Goal: Information Seeking & Learning: Compare options

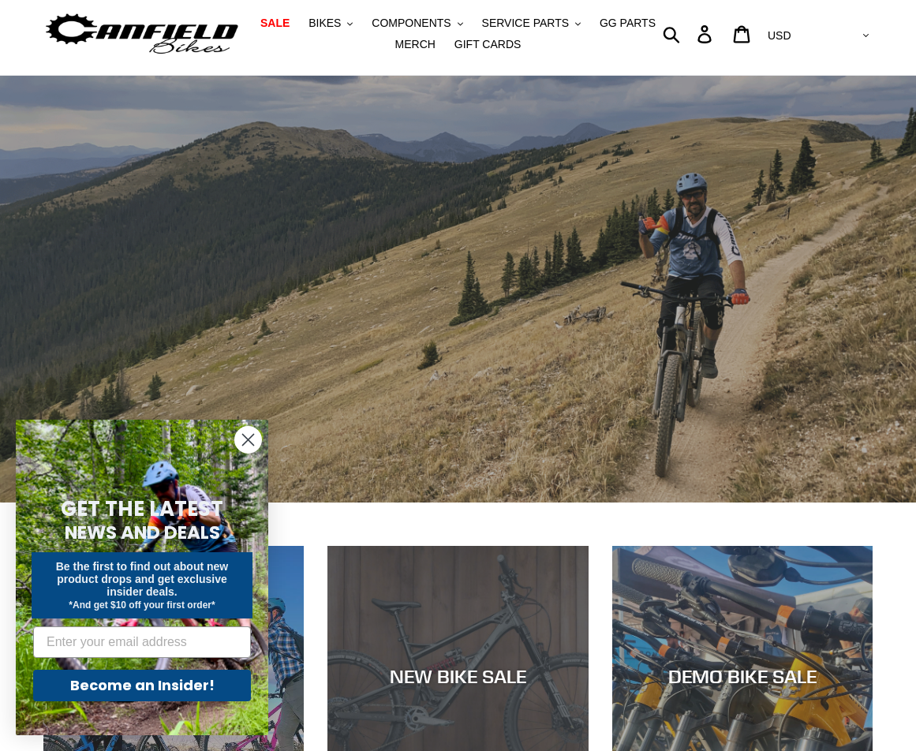
scroll to position [286, 0]
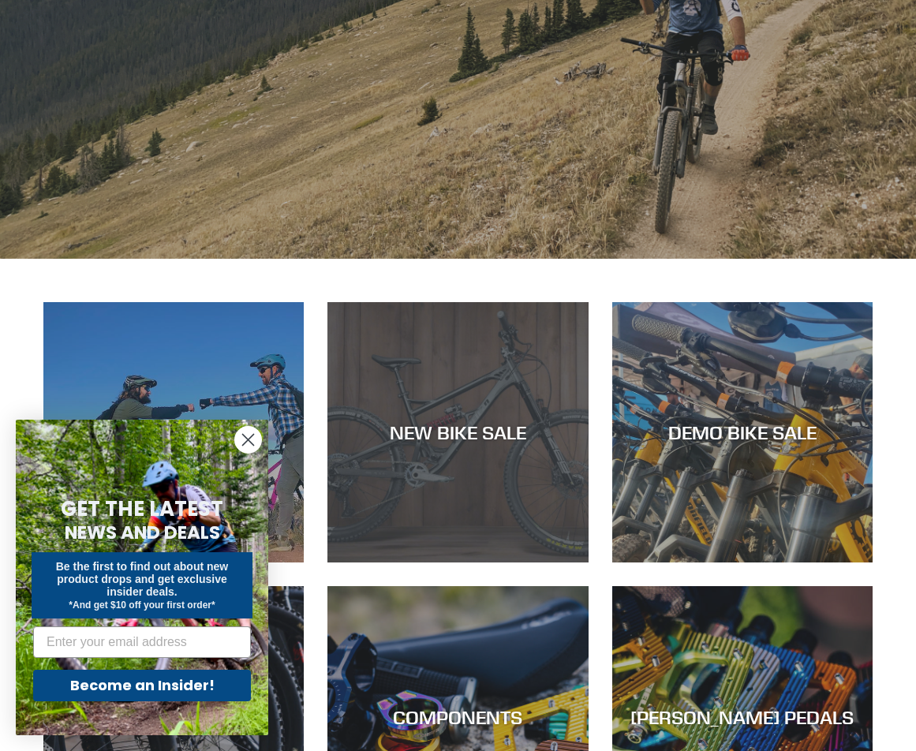
click at [474, 441] on div "NEW BIKE SALE" at bounding box center [458, 432] width 260 height 23
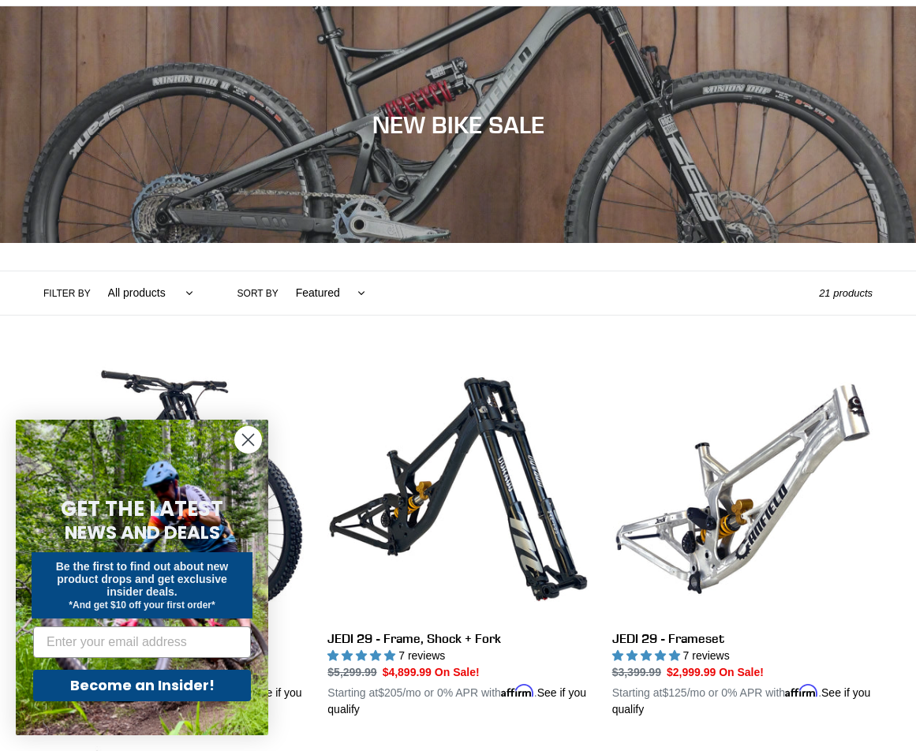
scroll to position [120, 0]
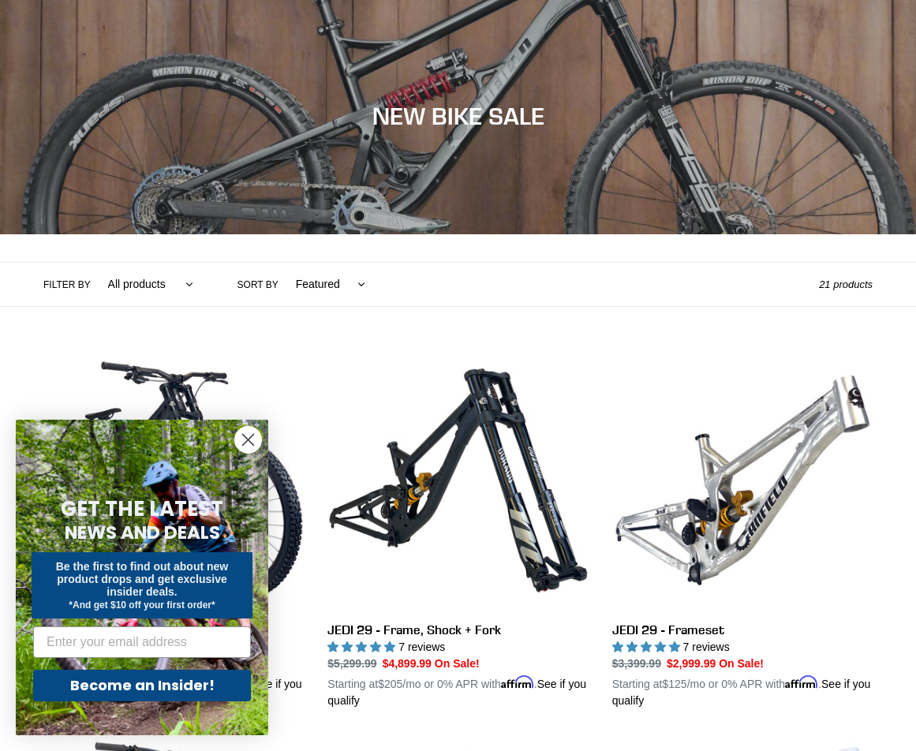
click at [252, 439] on circle "Close dialog" at bounding box center [248, 440] width 26 height 26
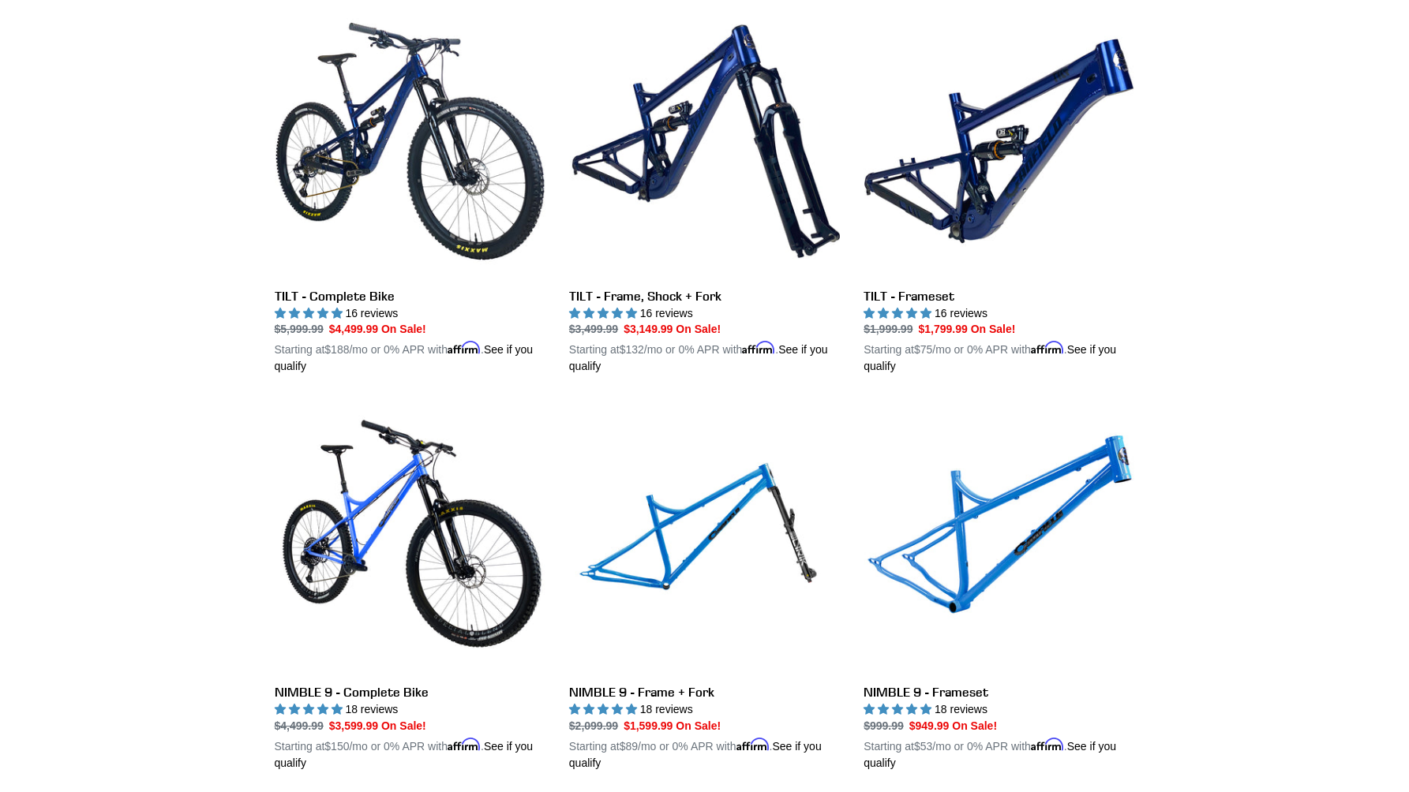
scroll to position [1804, 0]
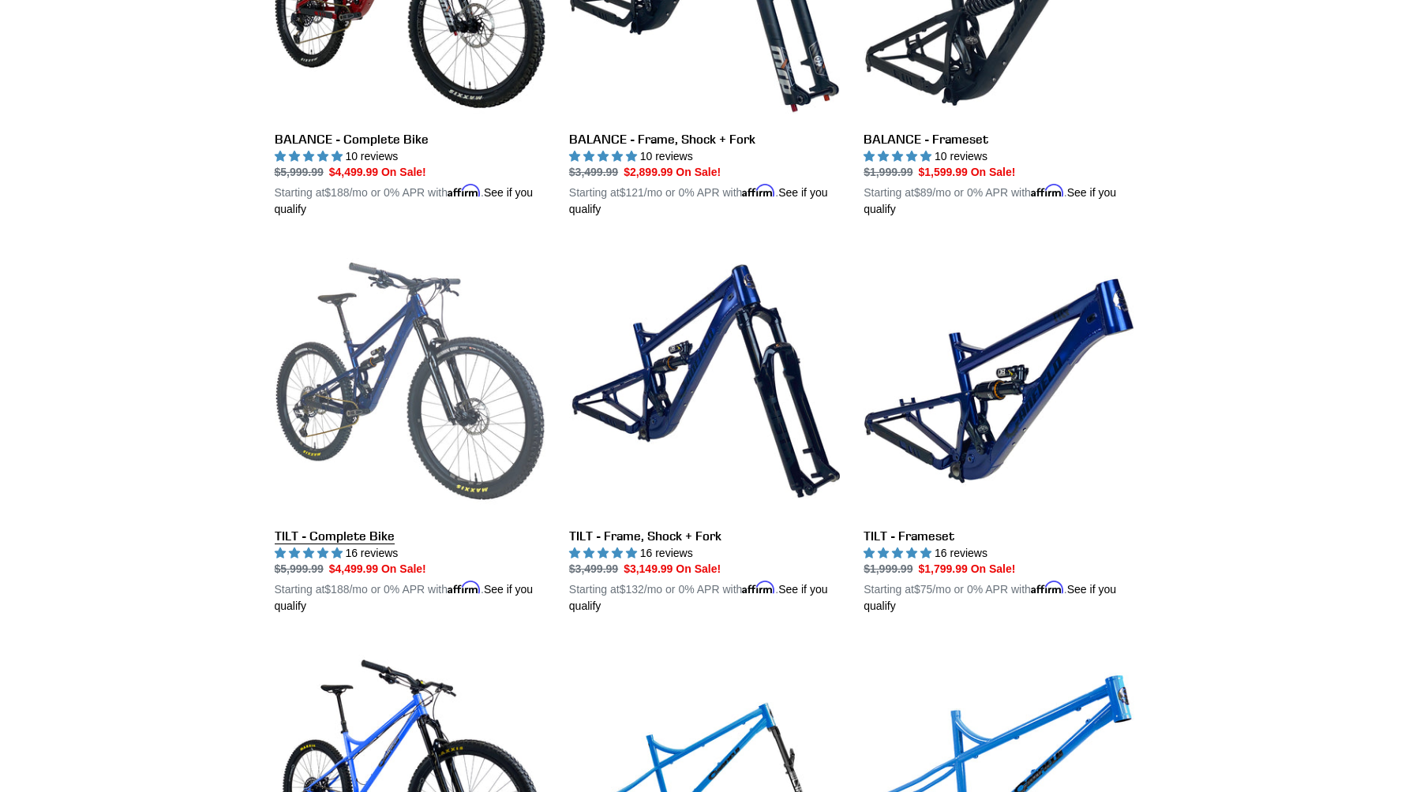
click at [460, 418] on link "TILT - Complete Bike" at bounding box center [410, 429] width 271 height 369
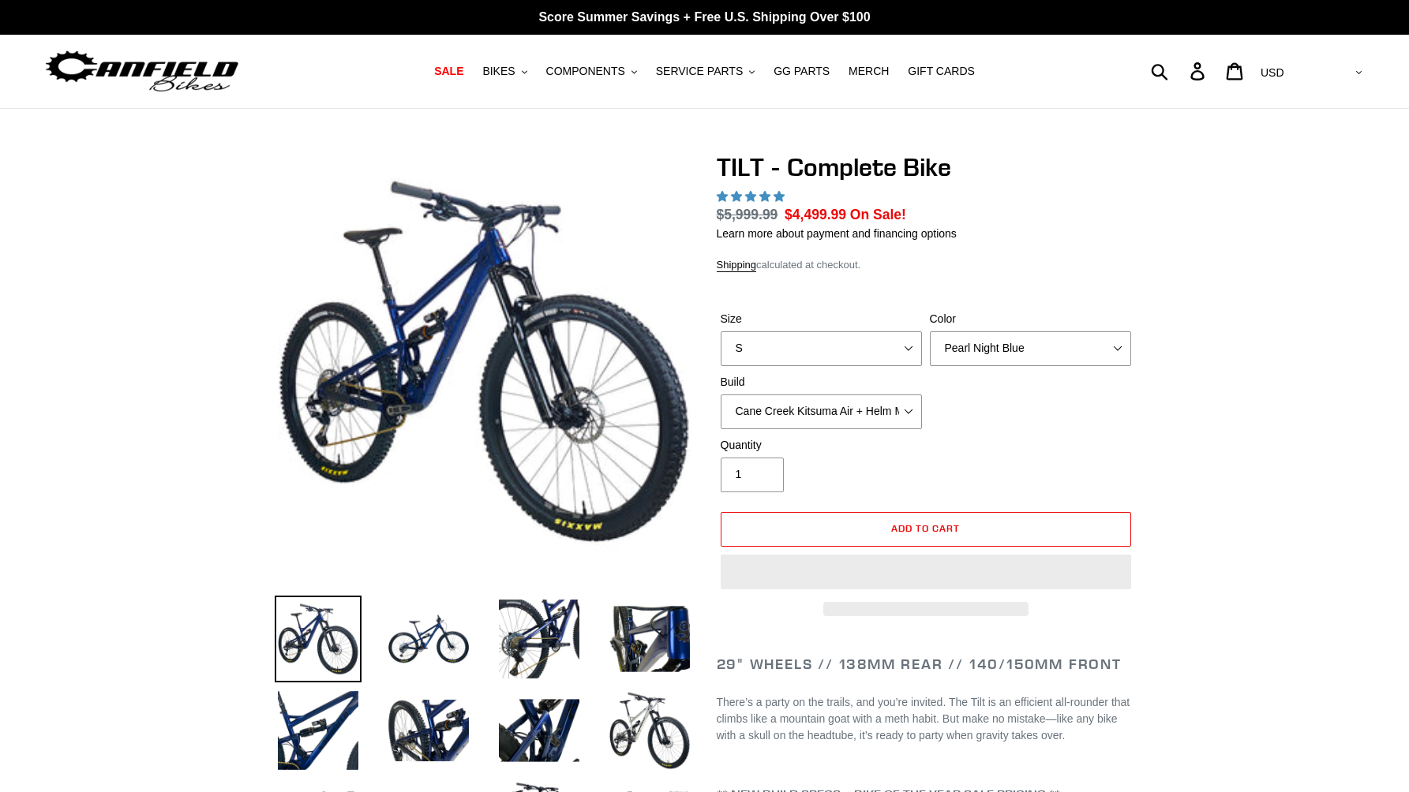
select select "highest-rating"
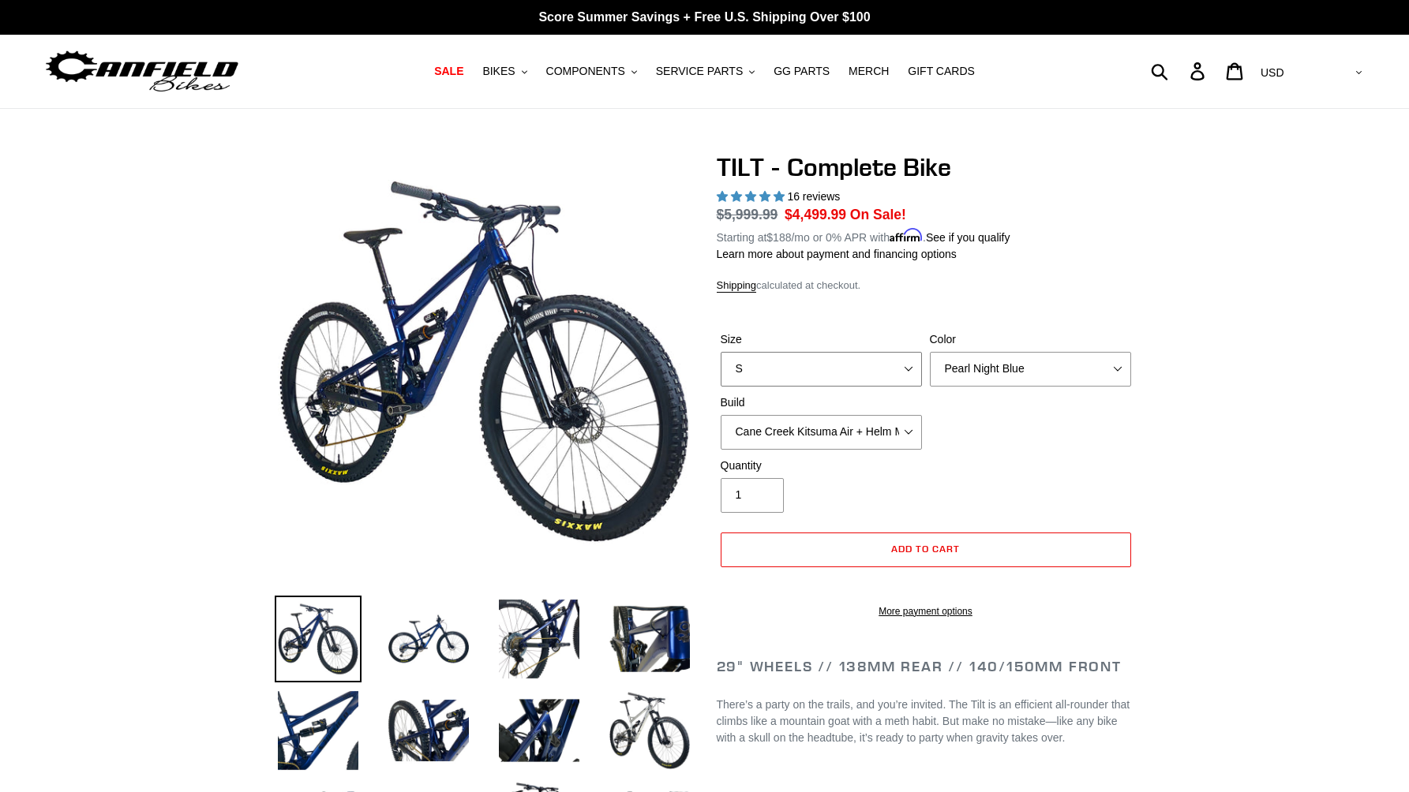
click at [910, 373] on select "S M L" at bounding box center [821, 369] width 201 height 35
select select "M"
click at [721, 352] on select "S M L" at bounding box center [821, 369] width 201 height 35
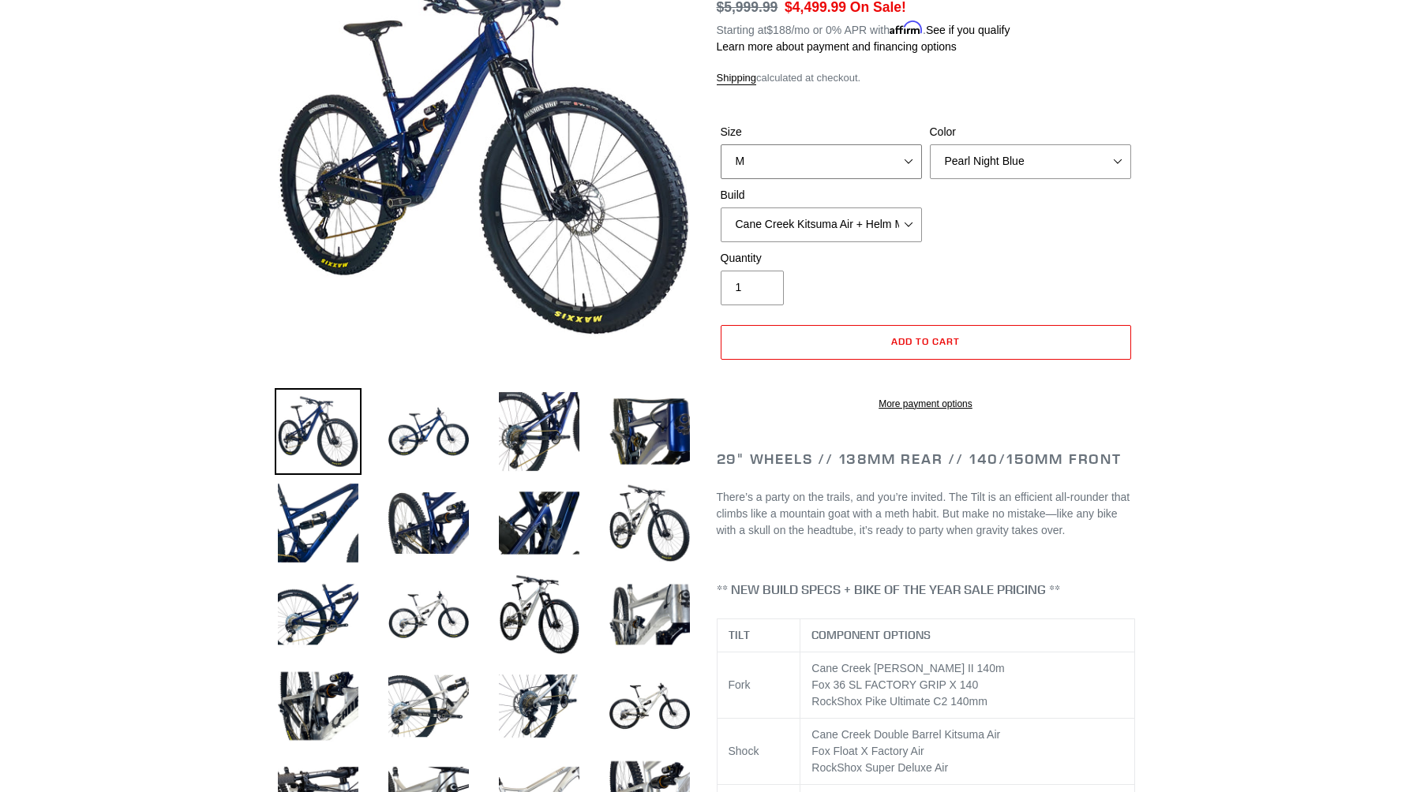
scroll to position [212, 0]
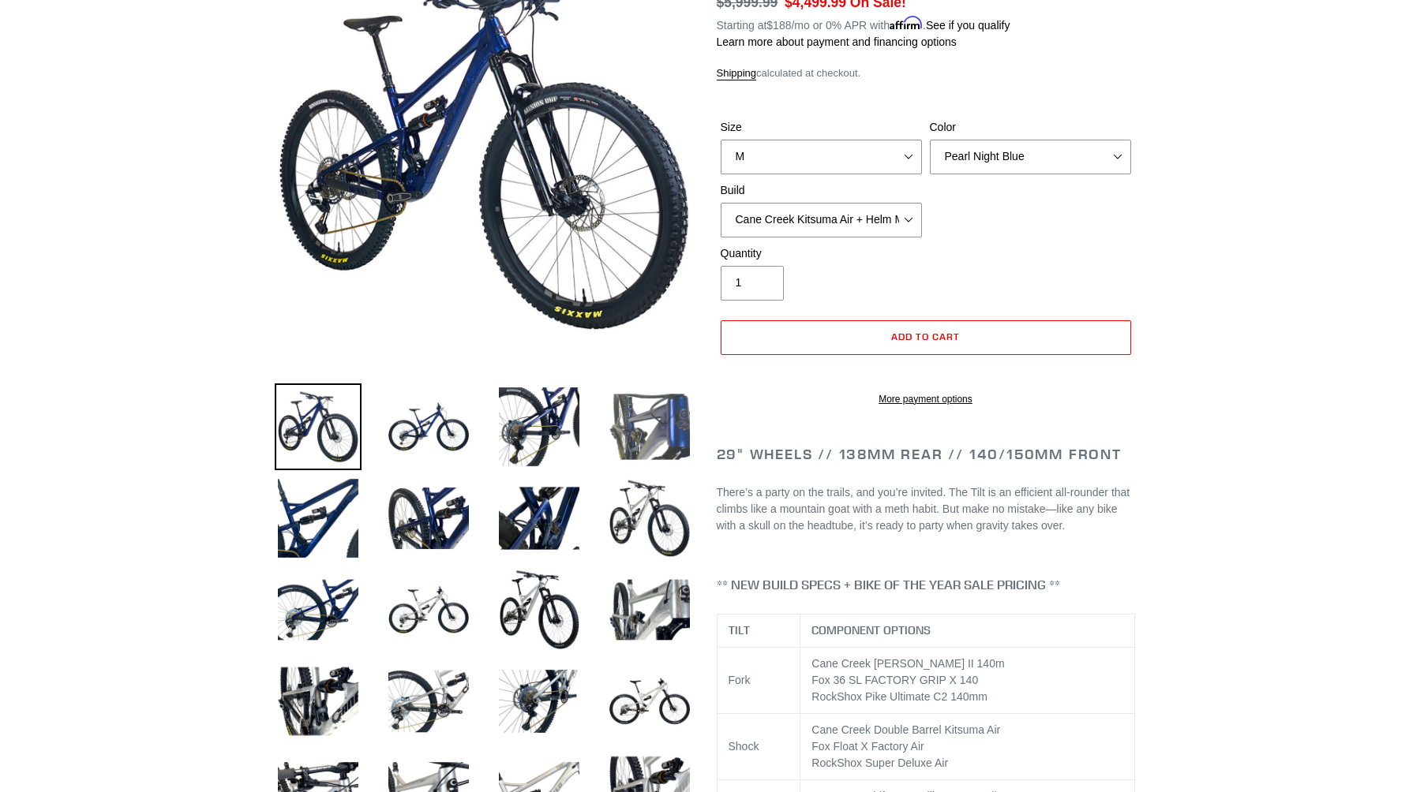
click at [658, 433] on img at bounding box center [649, 427] width 87 height 87
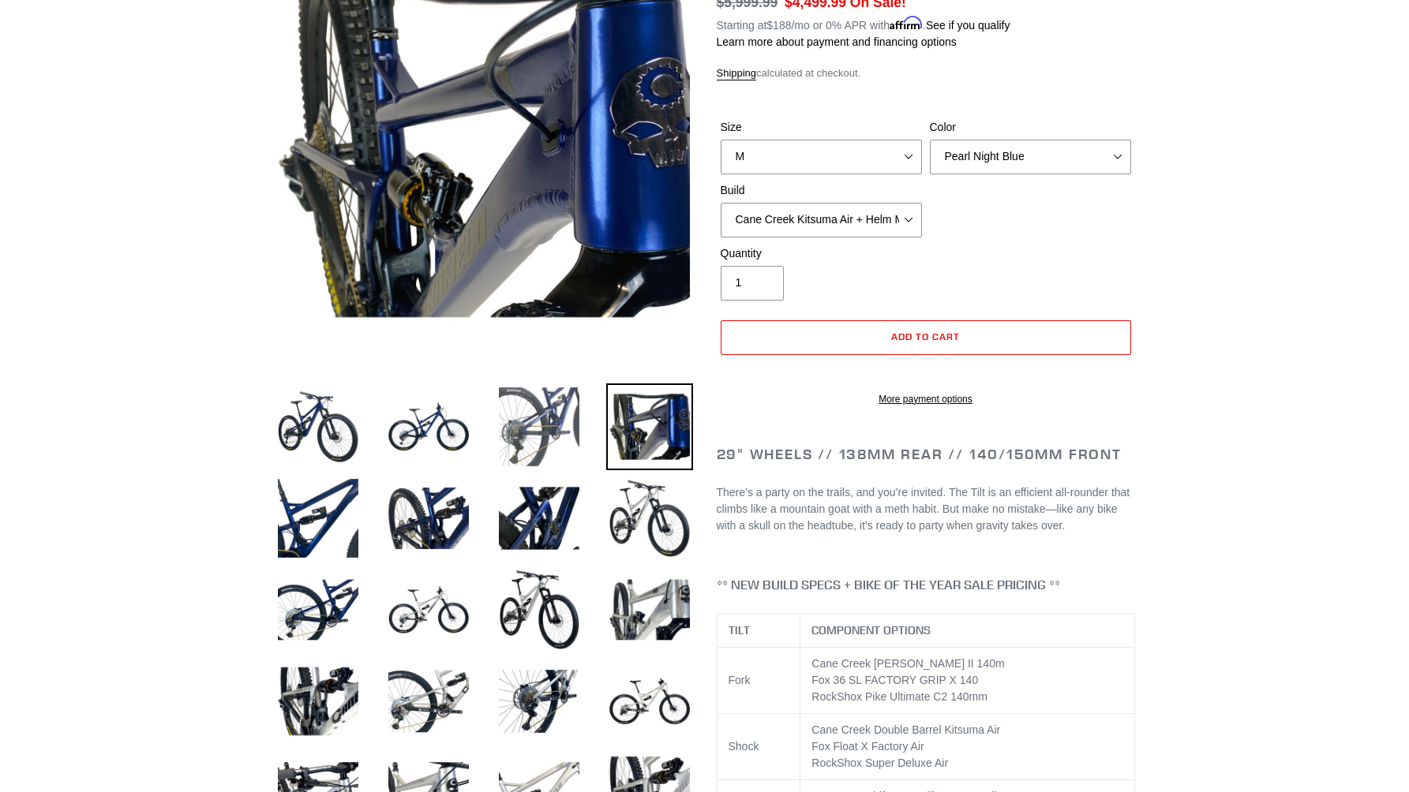
click at [538, 425] on img at bounding box center [539, 427] width 87 height 87
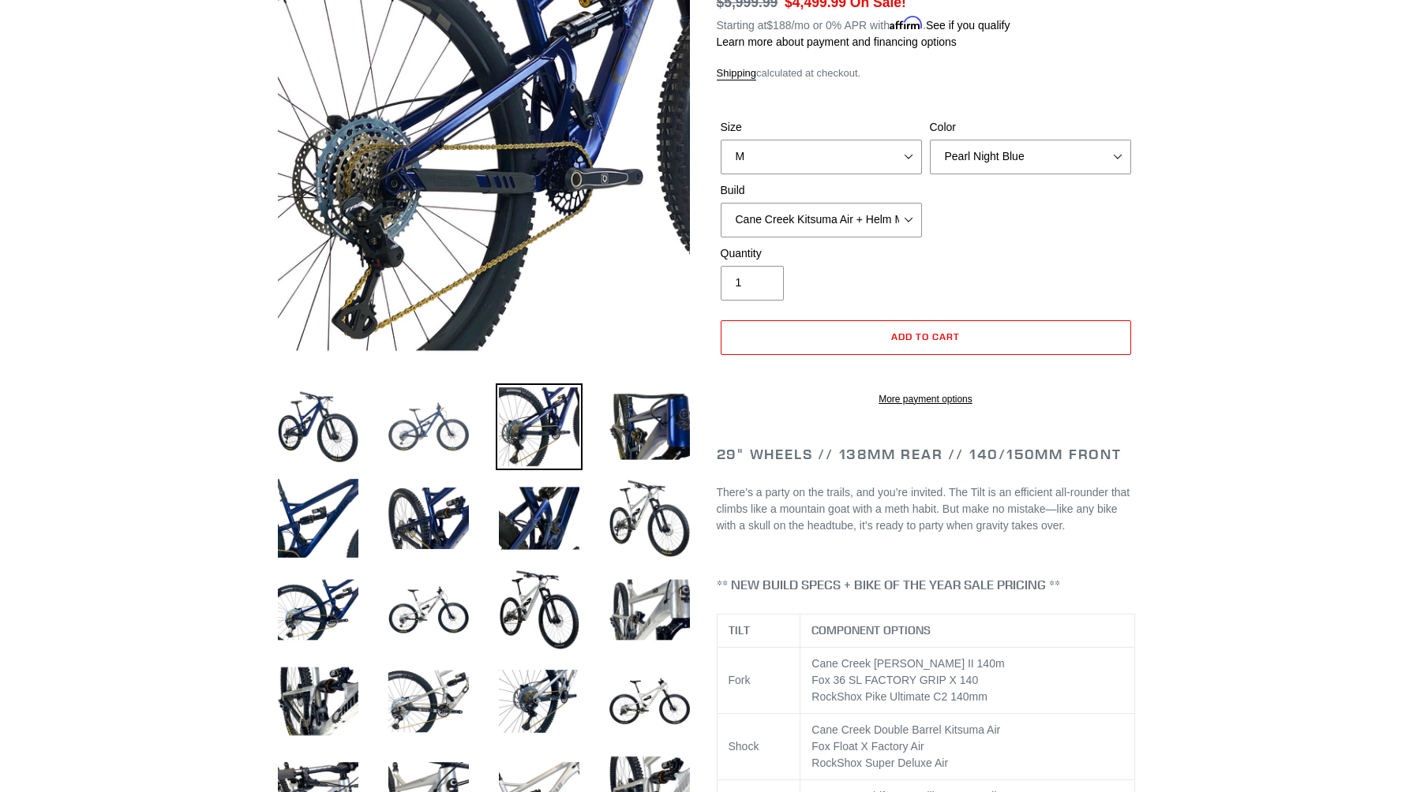
click at [463, 431] on img at bounding box center [428, 427] width 87 height 87
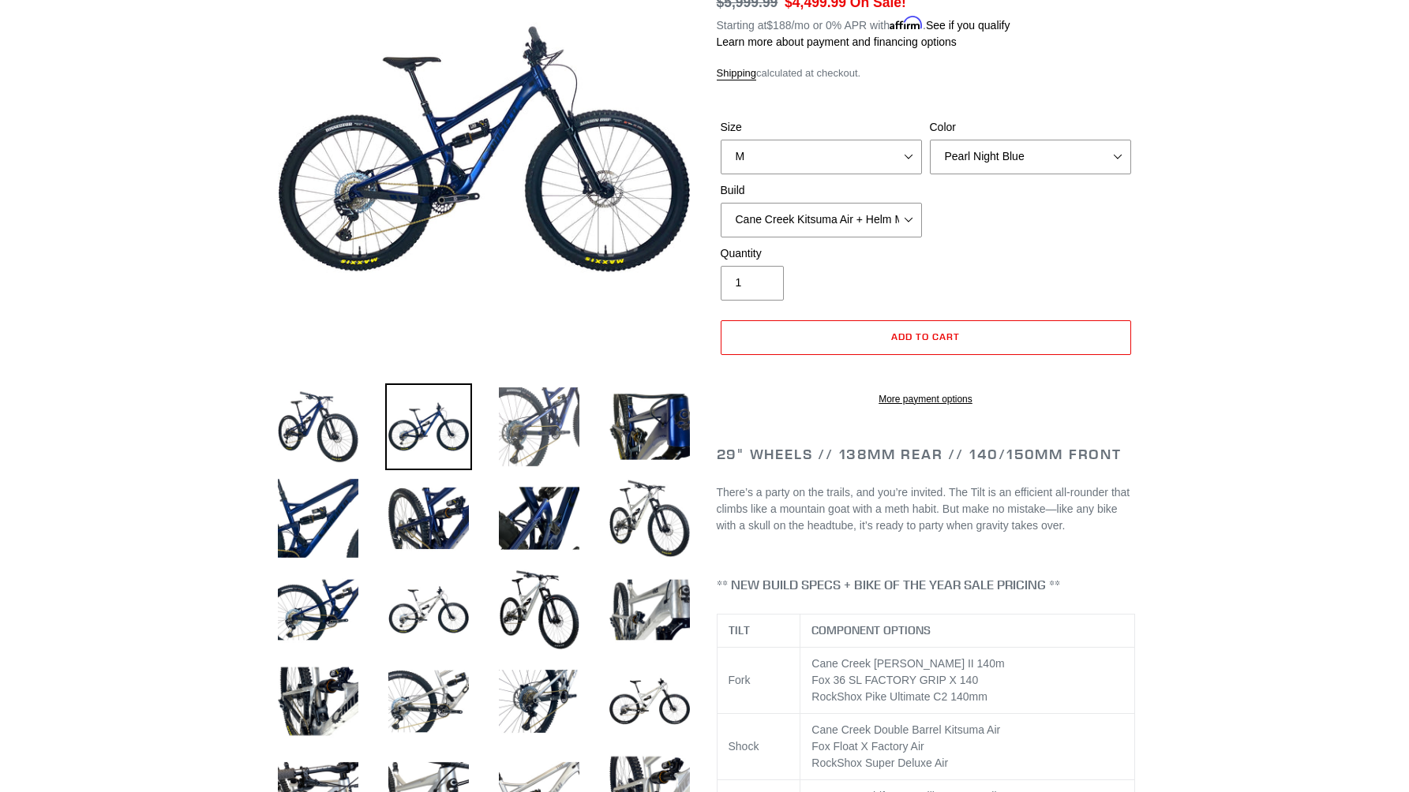
click at [525, 429] on img at bounding box center [539, 427] width 87 height 87
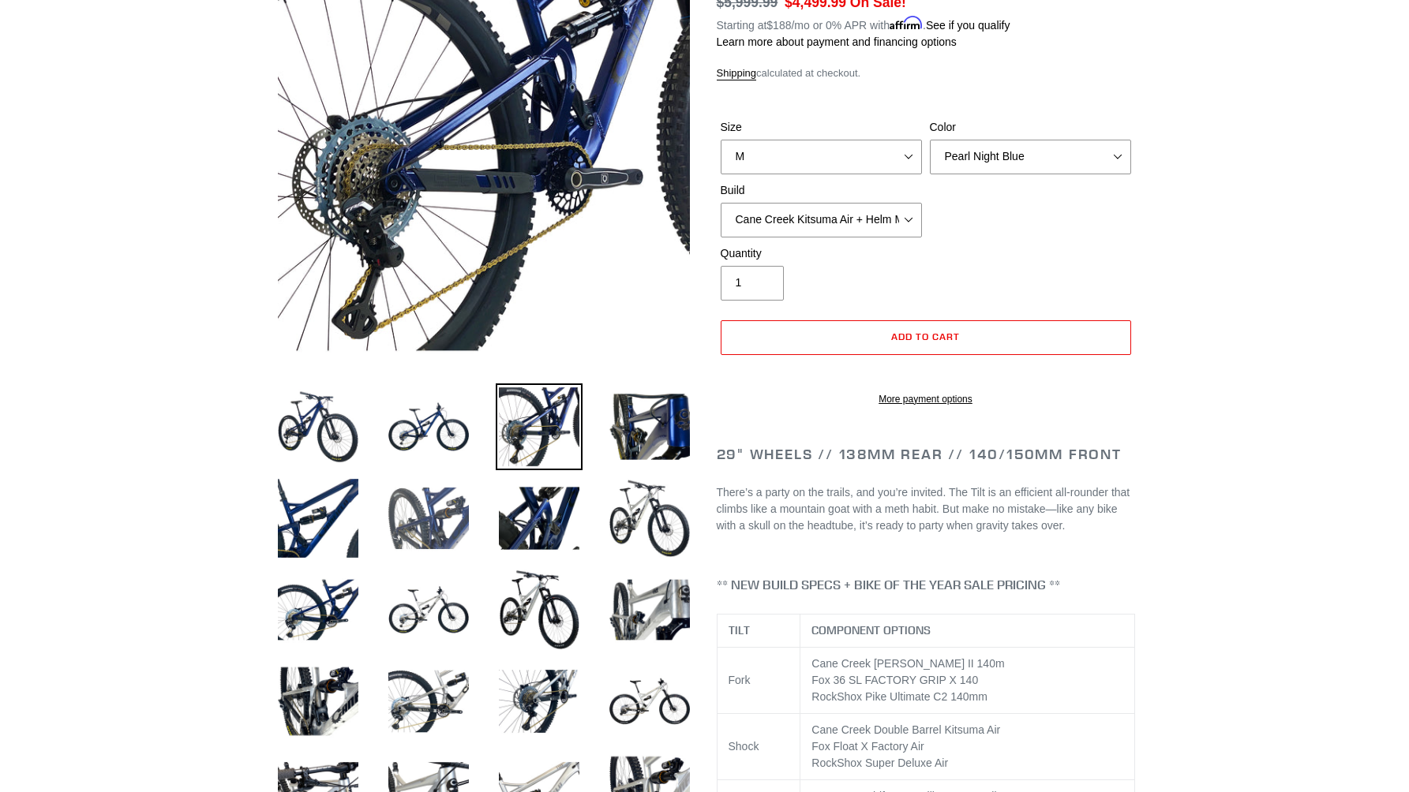
click at [465, 521] on img at bounding box center [428, 518] width 87 height 87
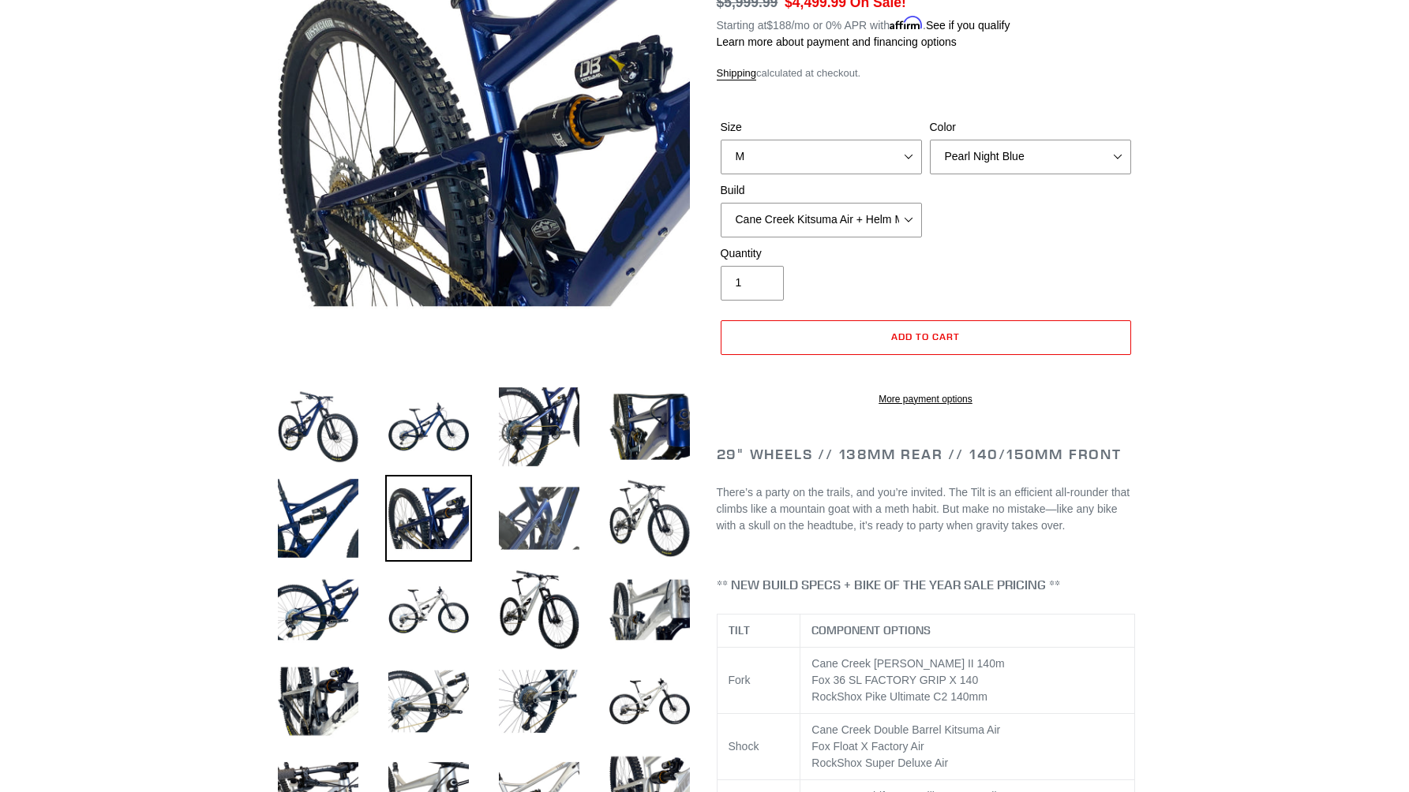
click at [559, 523] on img at bounding box center [539, 518] width 87 height 87
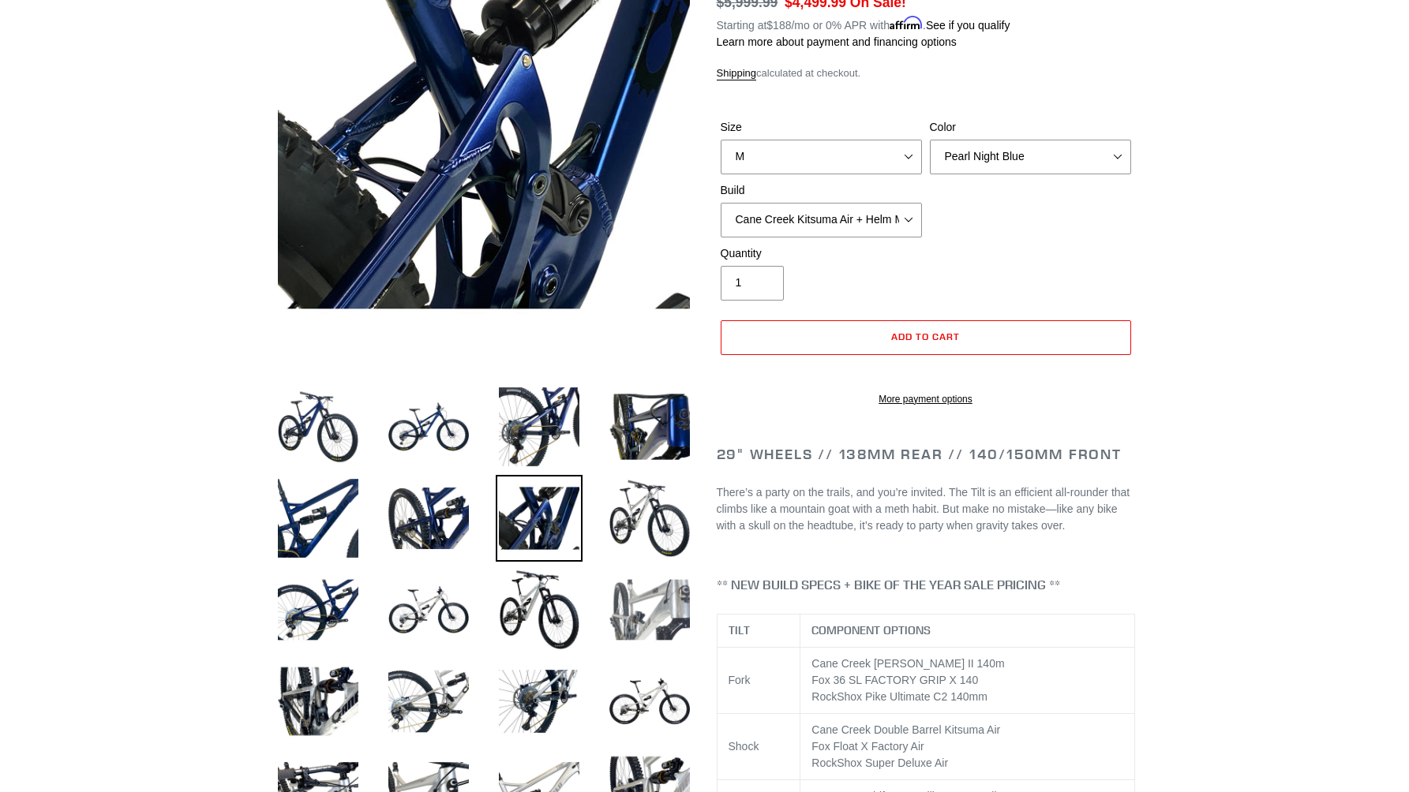
click at [654, 605] on img at bounding box center [649, 610] width 87 height 87
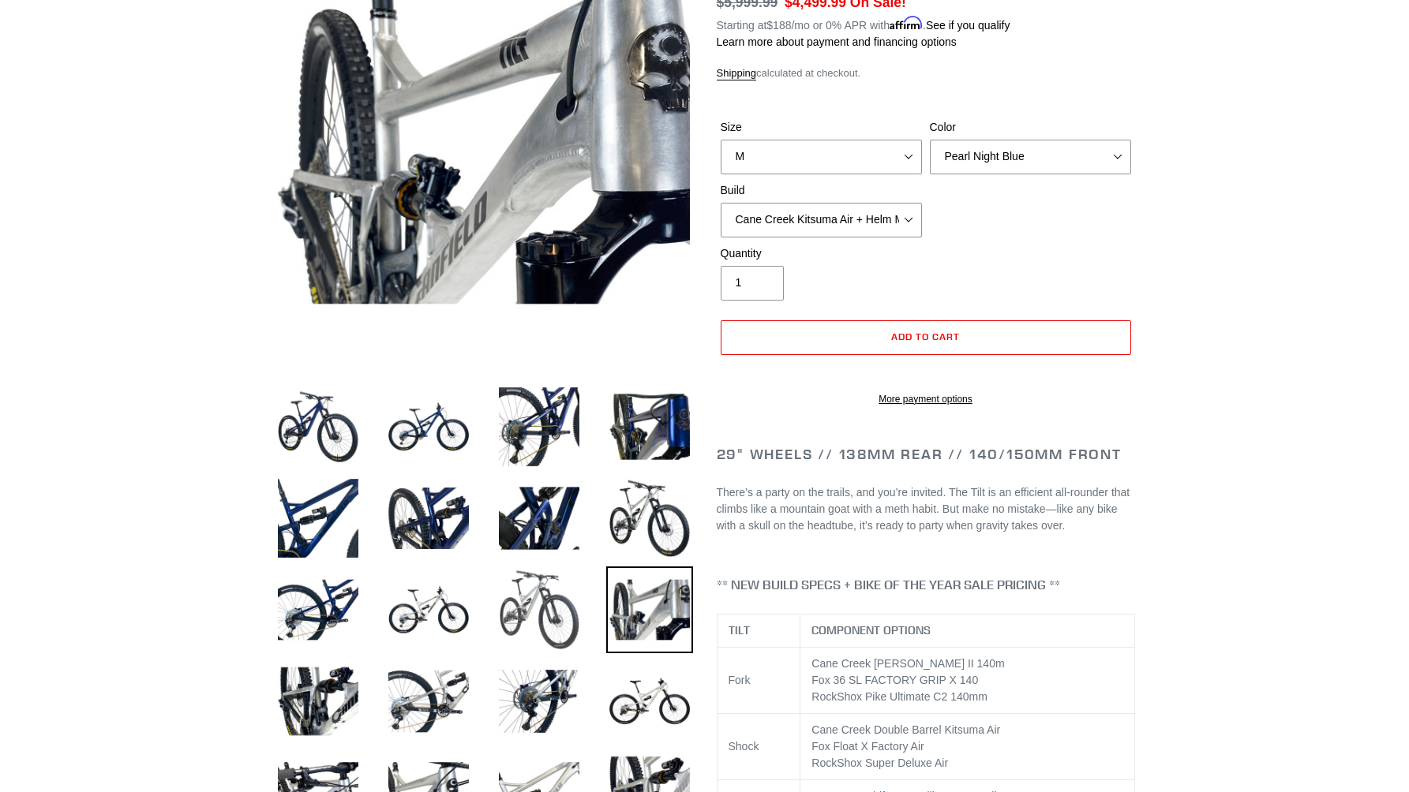
click at [545, 605] on img at bounding box center [539, 610] width 87 height 87
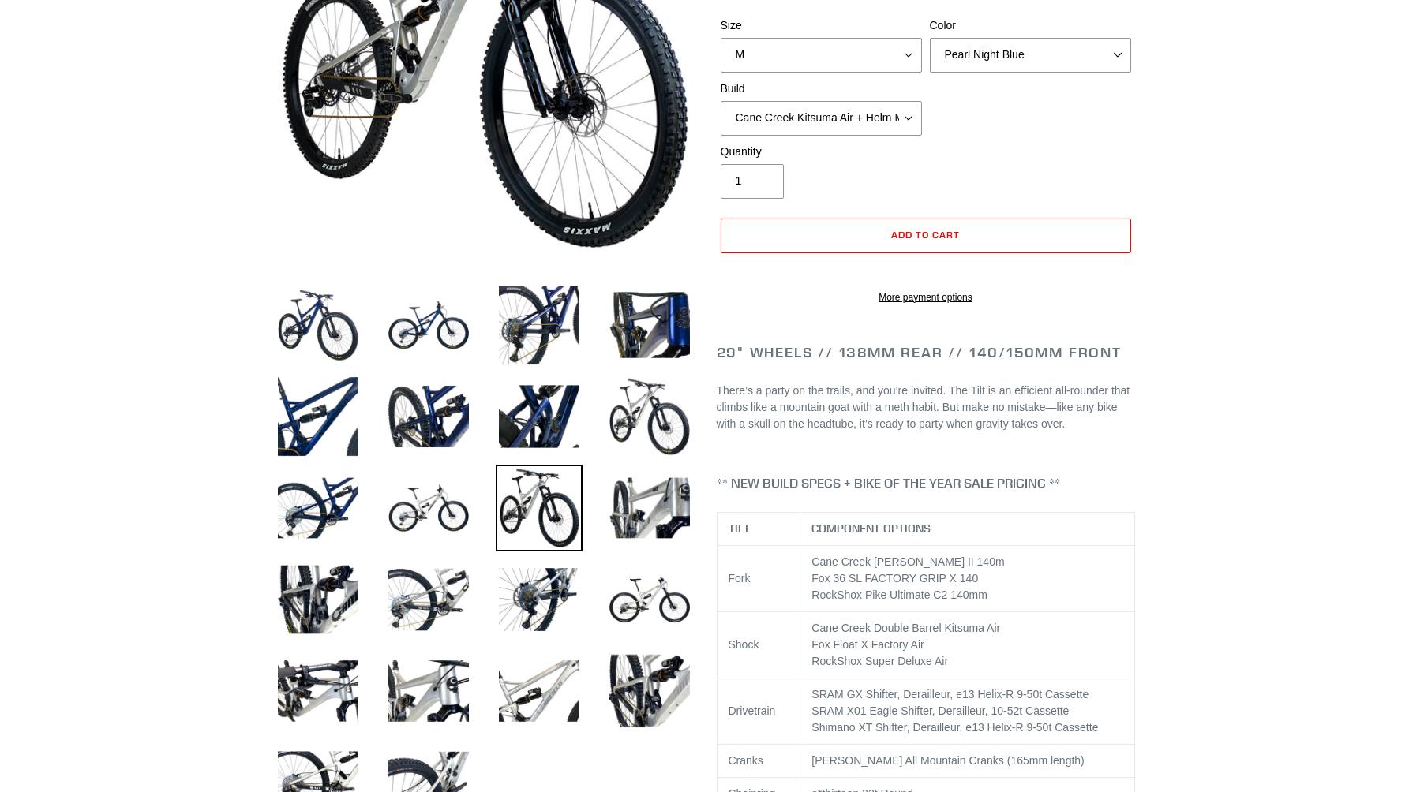
scroll to position [438, 0]
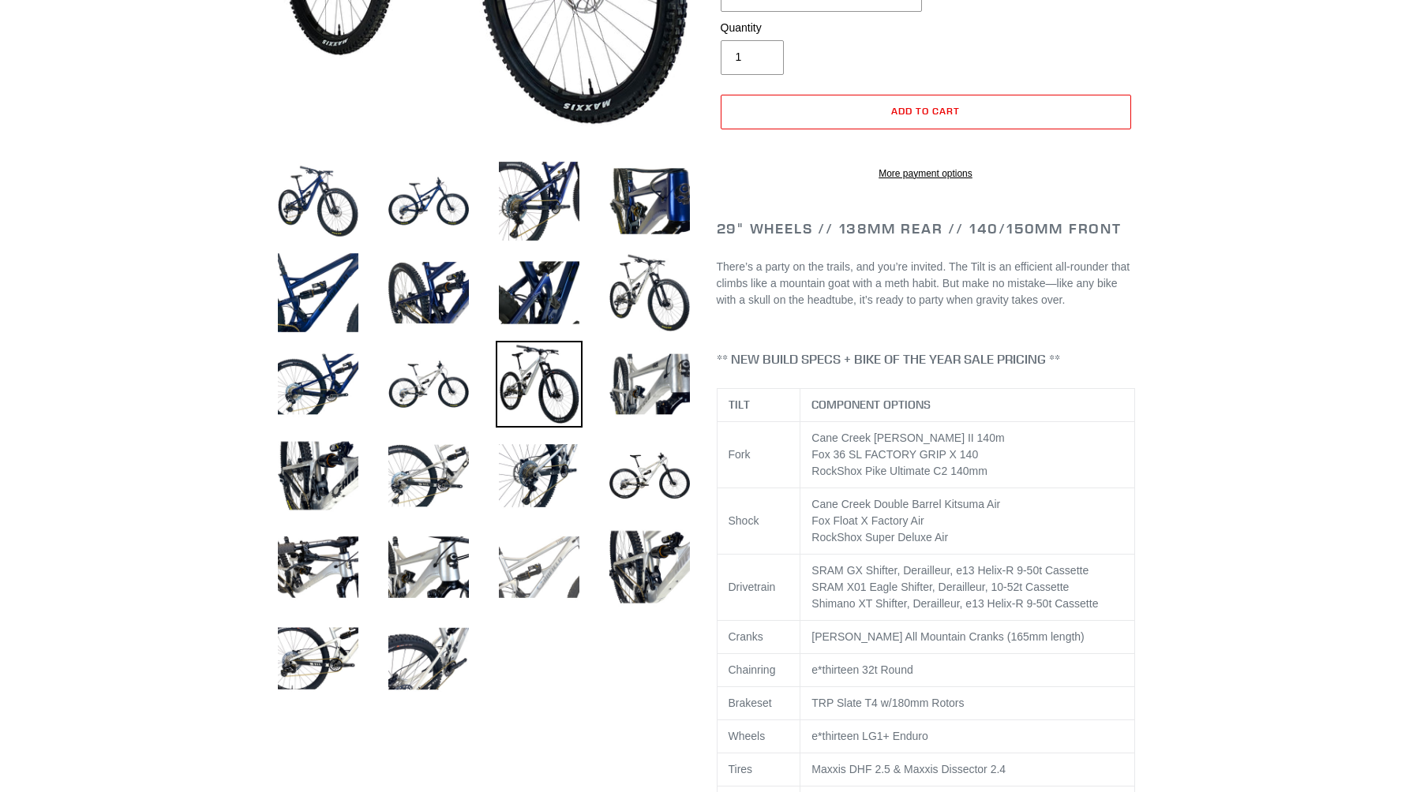
click at [536, 582] on img at bounding box center [539, 567] width 87 height 87
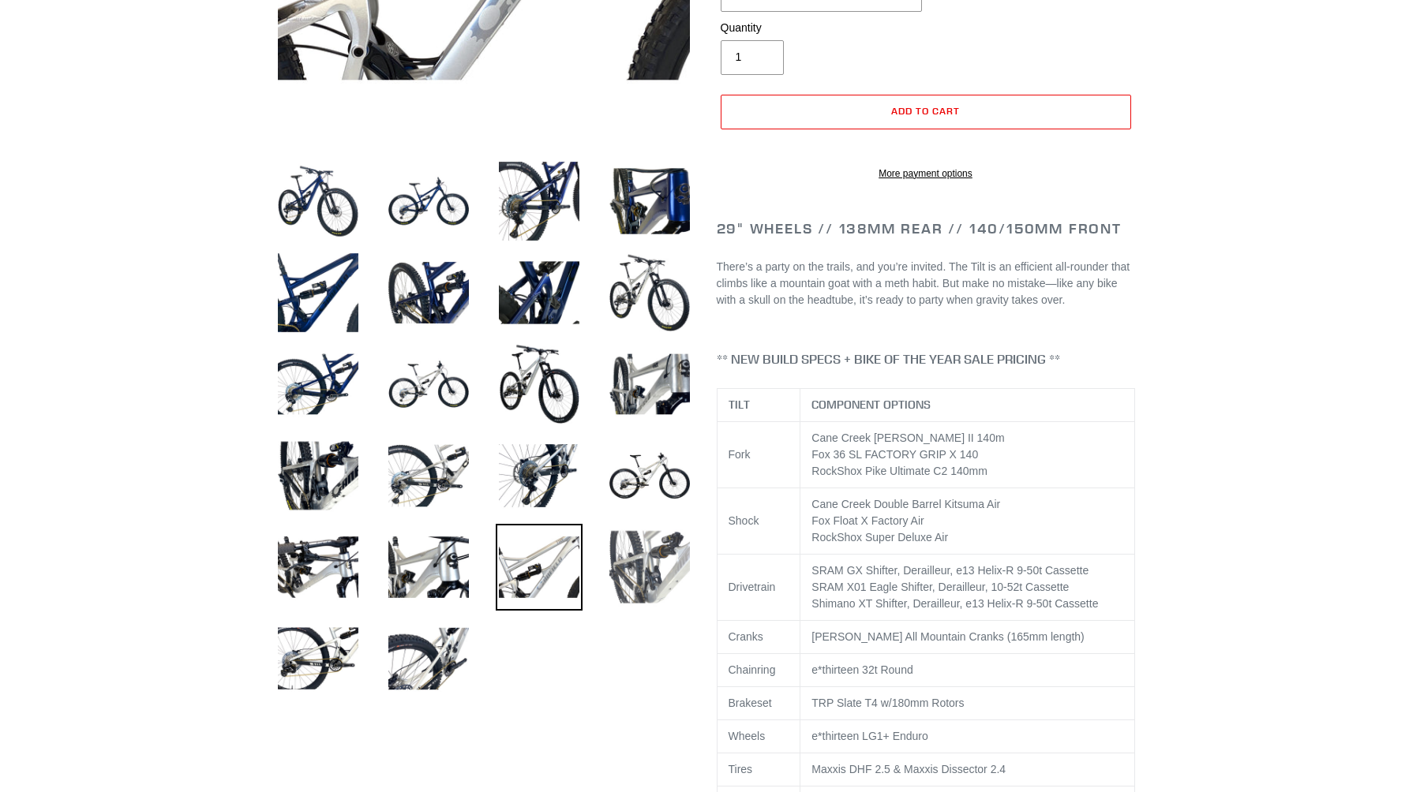
click at [642, 579] on img at bounding box center [649, 567] width 87 height 87
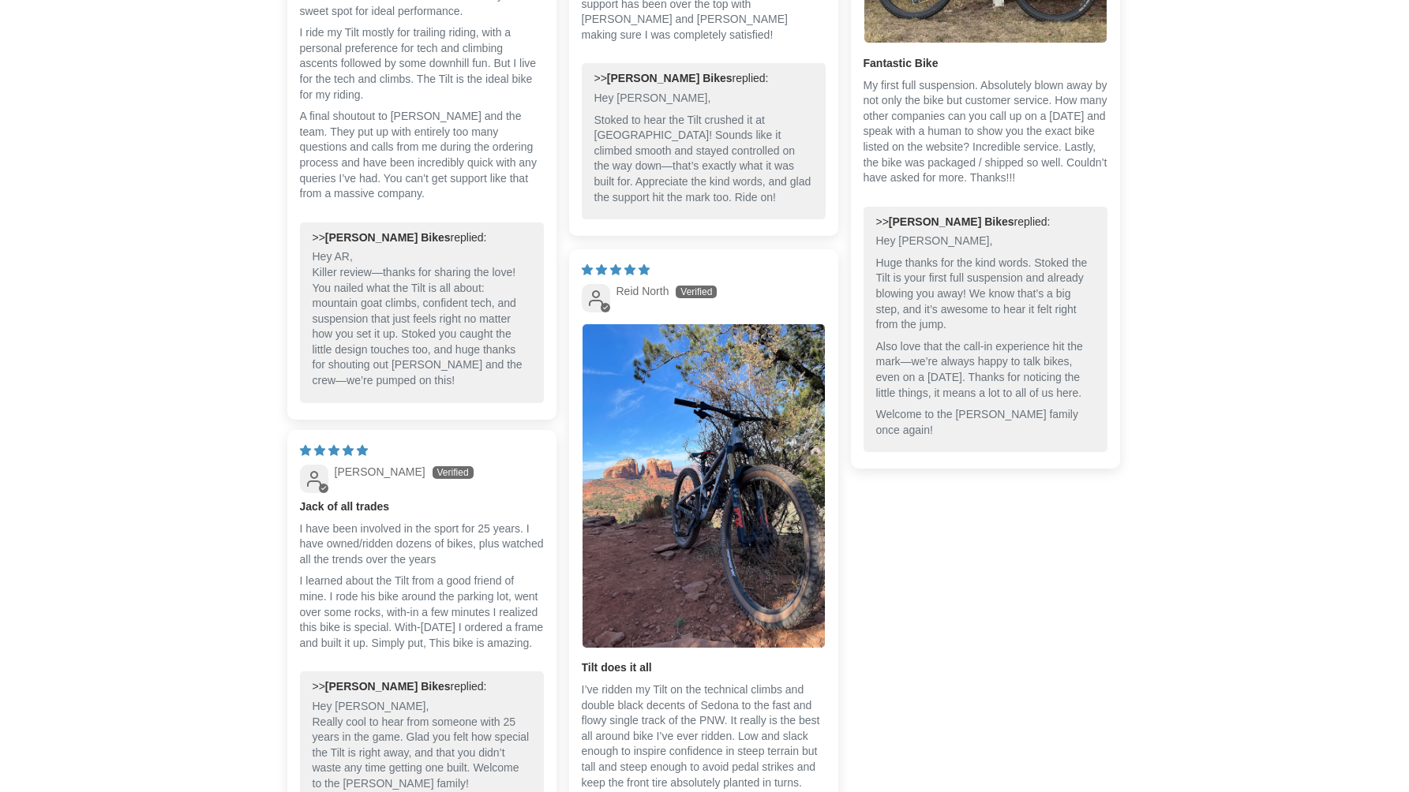
scroll to position [4932, 0]
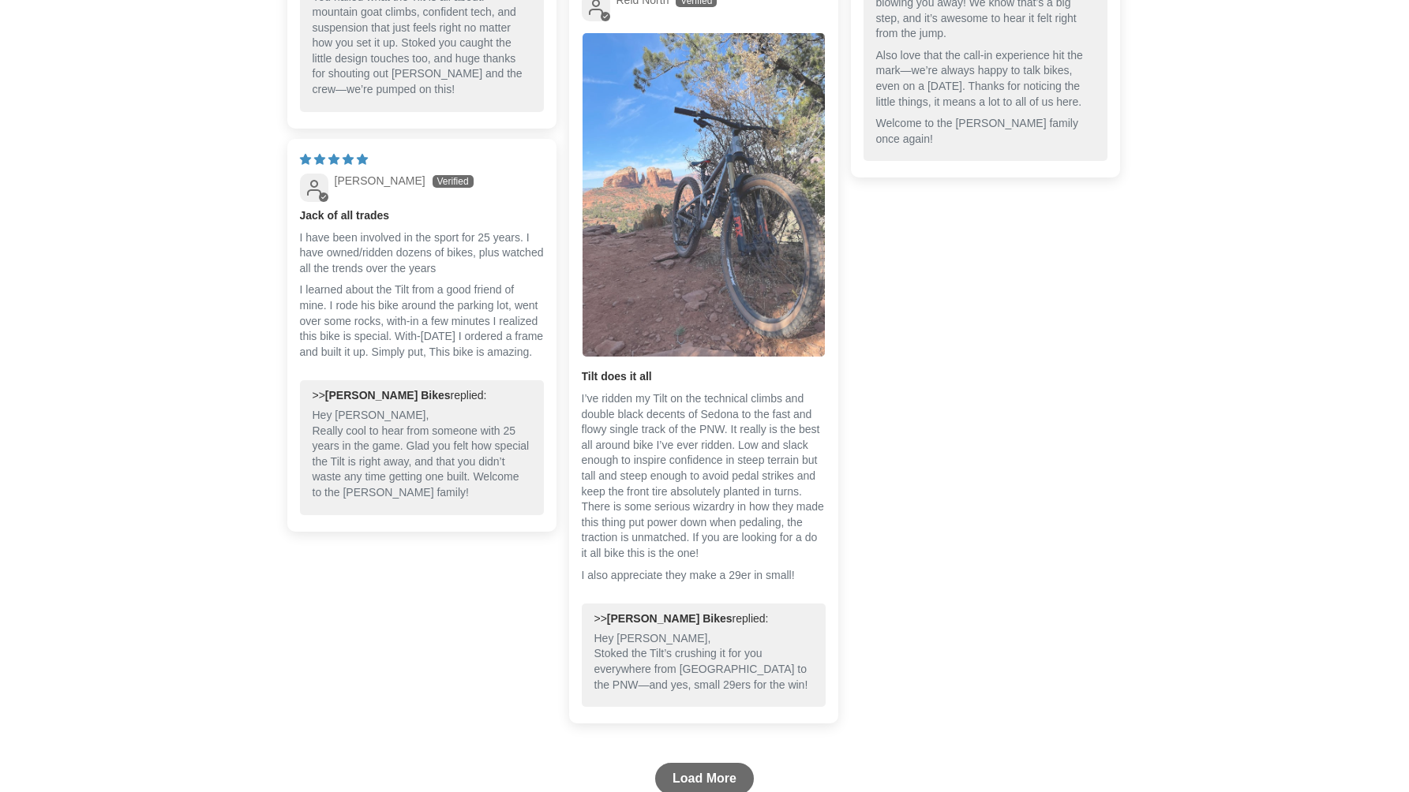
click at [712, 306] on img "Link to user picture 1" at bounding box center [703, 195] width 242 height 324
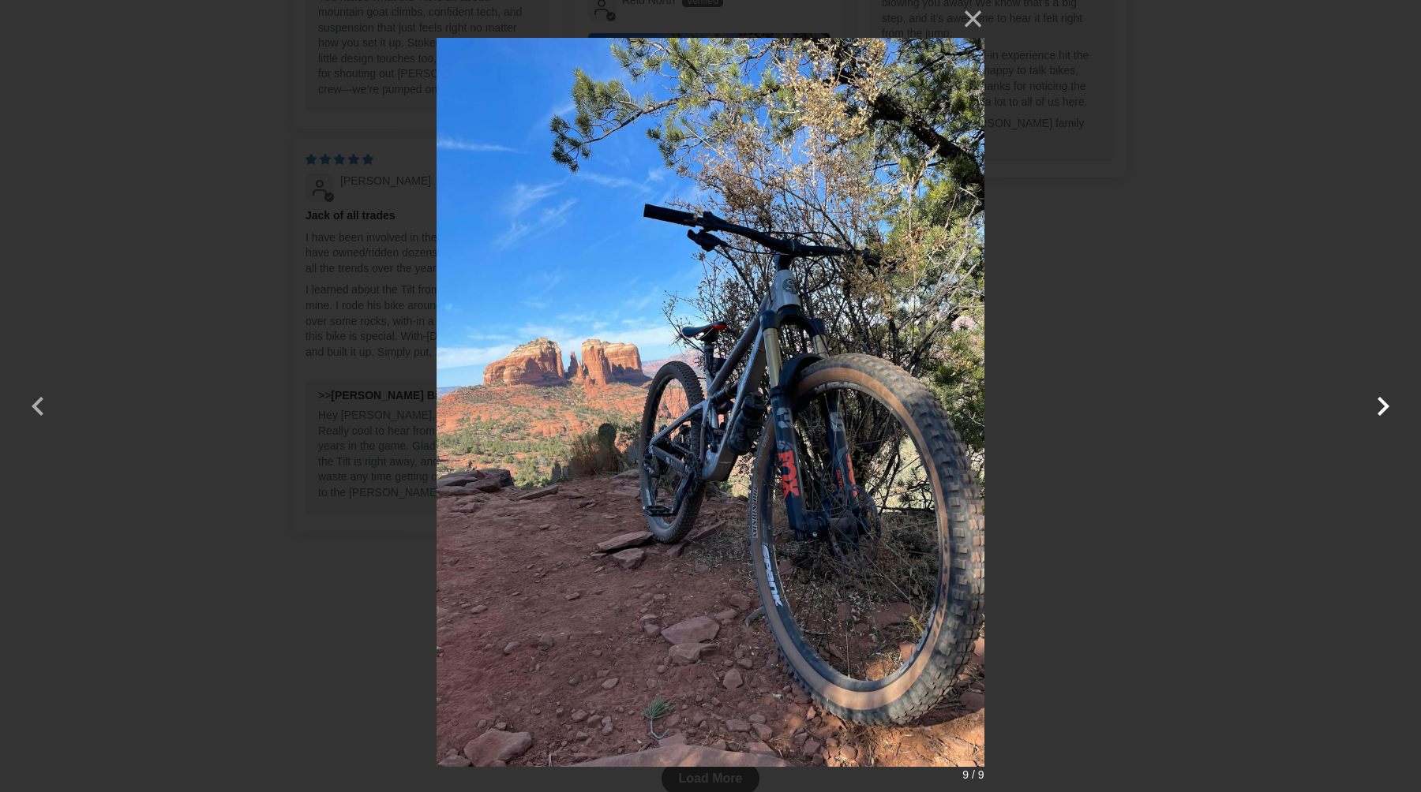
click at [1384, 413] on button "button" at bounding box center [1383, 396] width 38 height 38
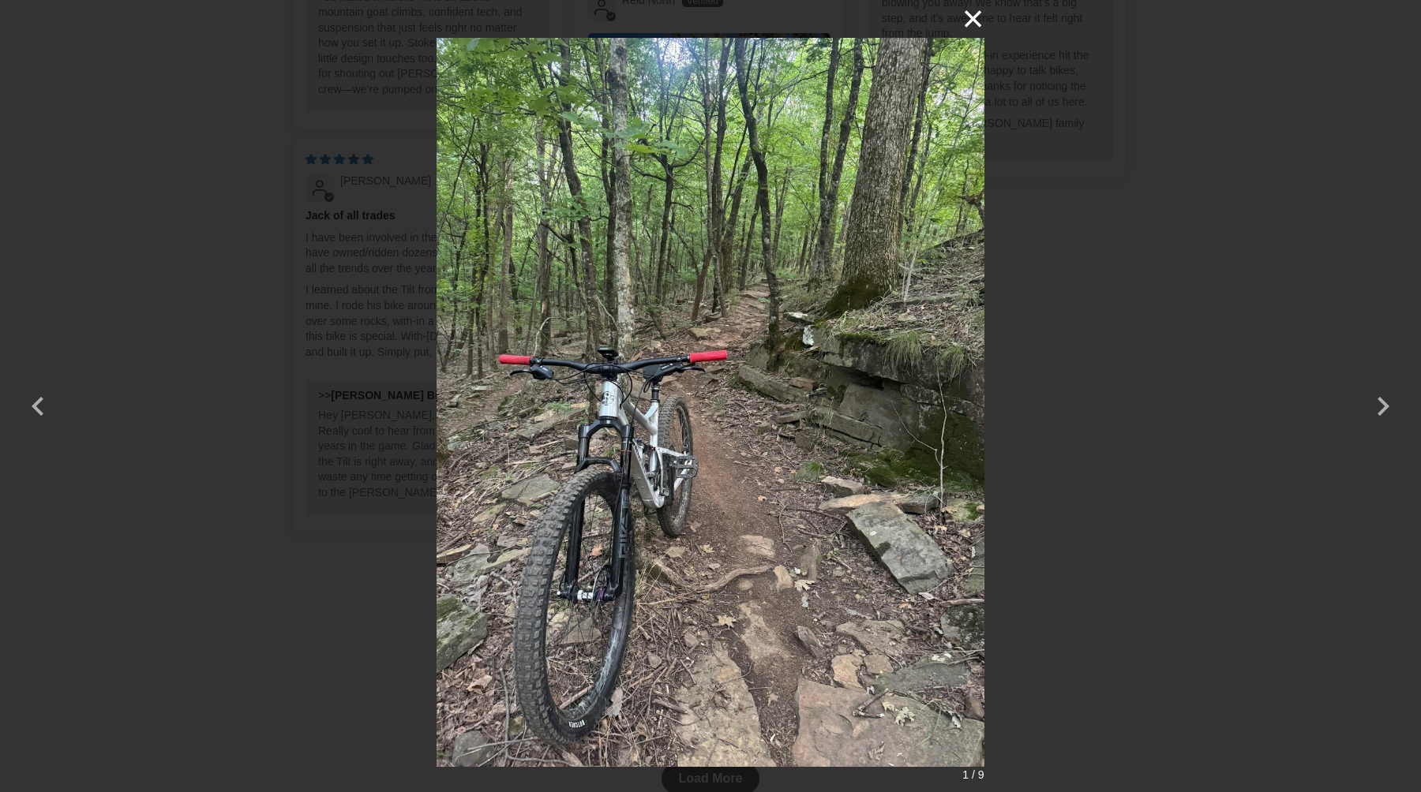
click at [974, 17] on button "×" at bounding box center [965, 19] width 38 height 38
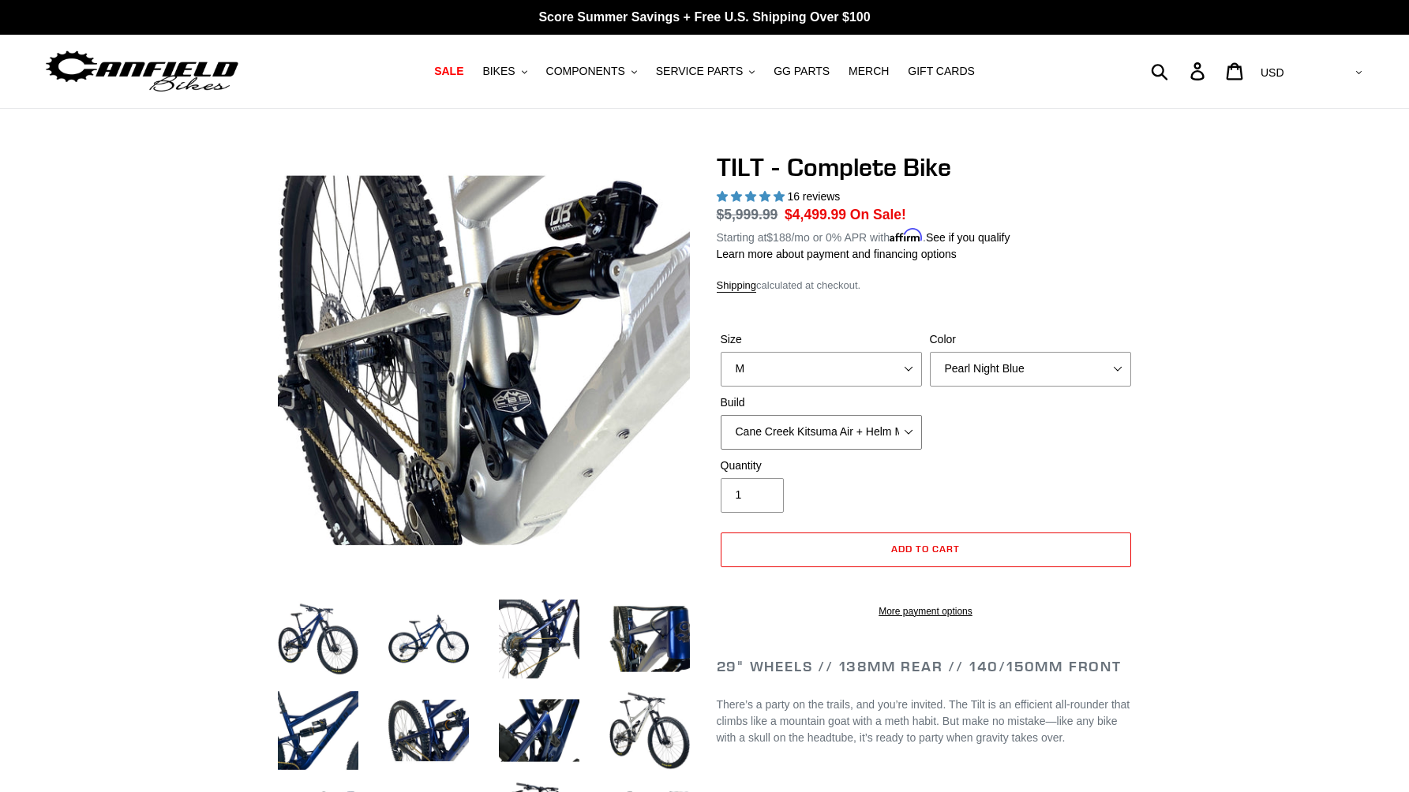
click at [908, 429] on select "Cane Creek Kitsuma Air + Helm MKII 140 + SRAM GX Cane Creek Kitsuma Air + Helm …" at bounding box center [821, 432] width 201 height 35
select select "Fox Float X + 36 SL Factory Grip X 140 + Shimano XT"
click at [721, 415] on select "Cane Creek Kitsuma Air + Helm MKII 140 + SRAM GX Cane Creek Kitsuma Air + Helm …" at bounding box center [821, 432] width 201 height 35
click at [908, 434] on select "Cane Creek Kitsuma Air + Helm MKII 140 + SRAM GX Cane Creek Kitsuma Air + Helm …" at bounding box center [821, 432] width 201 height 35
click at [721, 415] on select "Cane Creek Kitsuma Air + Helm MKII 140 + SRAM GX Cane Creek Kitsuma Air + Helm …" at bounding box center [821, 432] width 201 height 35
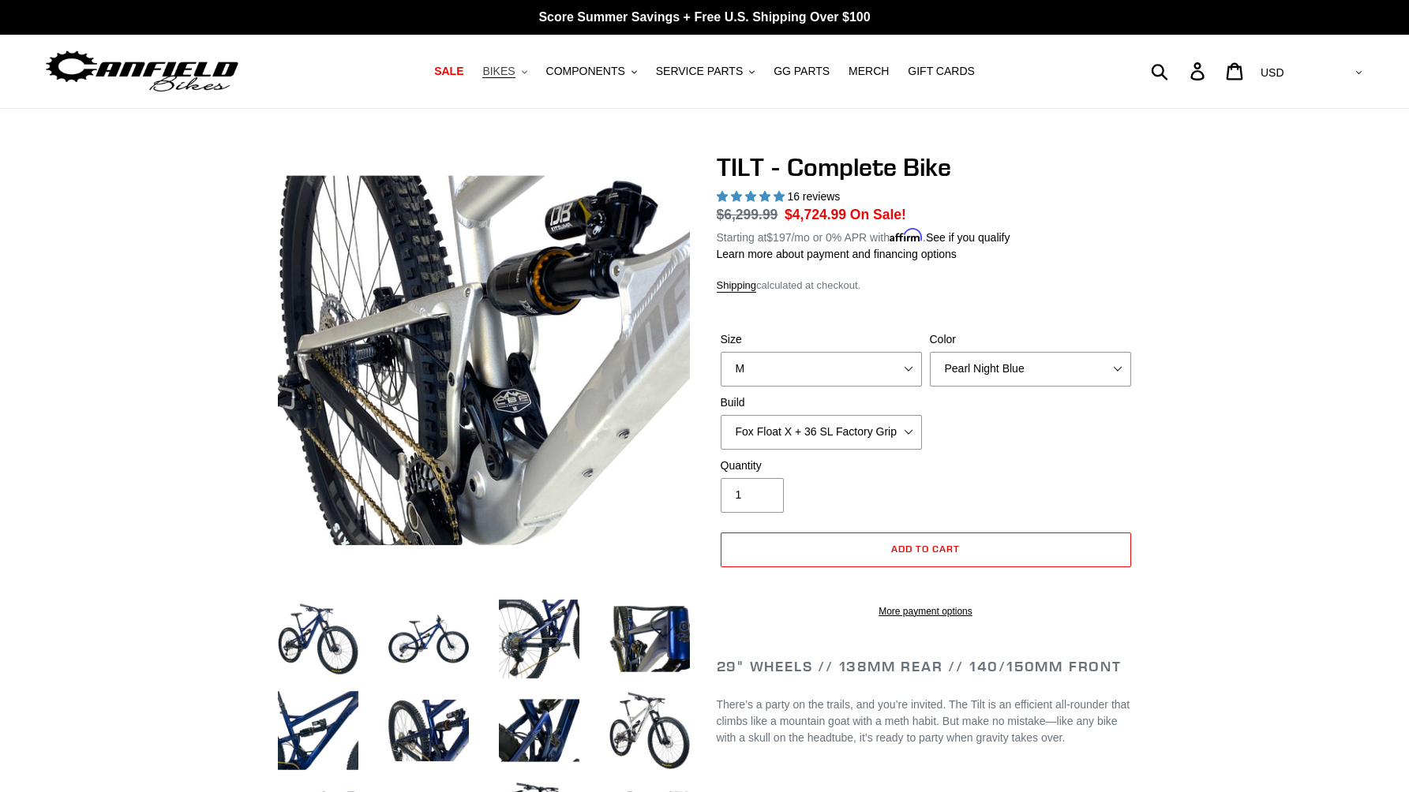
click at [515, 71] on span "BIKES" at bounding box center [498, 71] width 32 height 13
click at [458, 75] on span "SALE" at bounding box center [448, 71] width 29 height 13
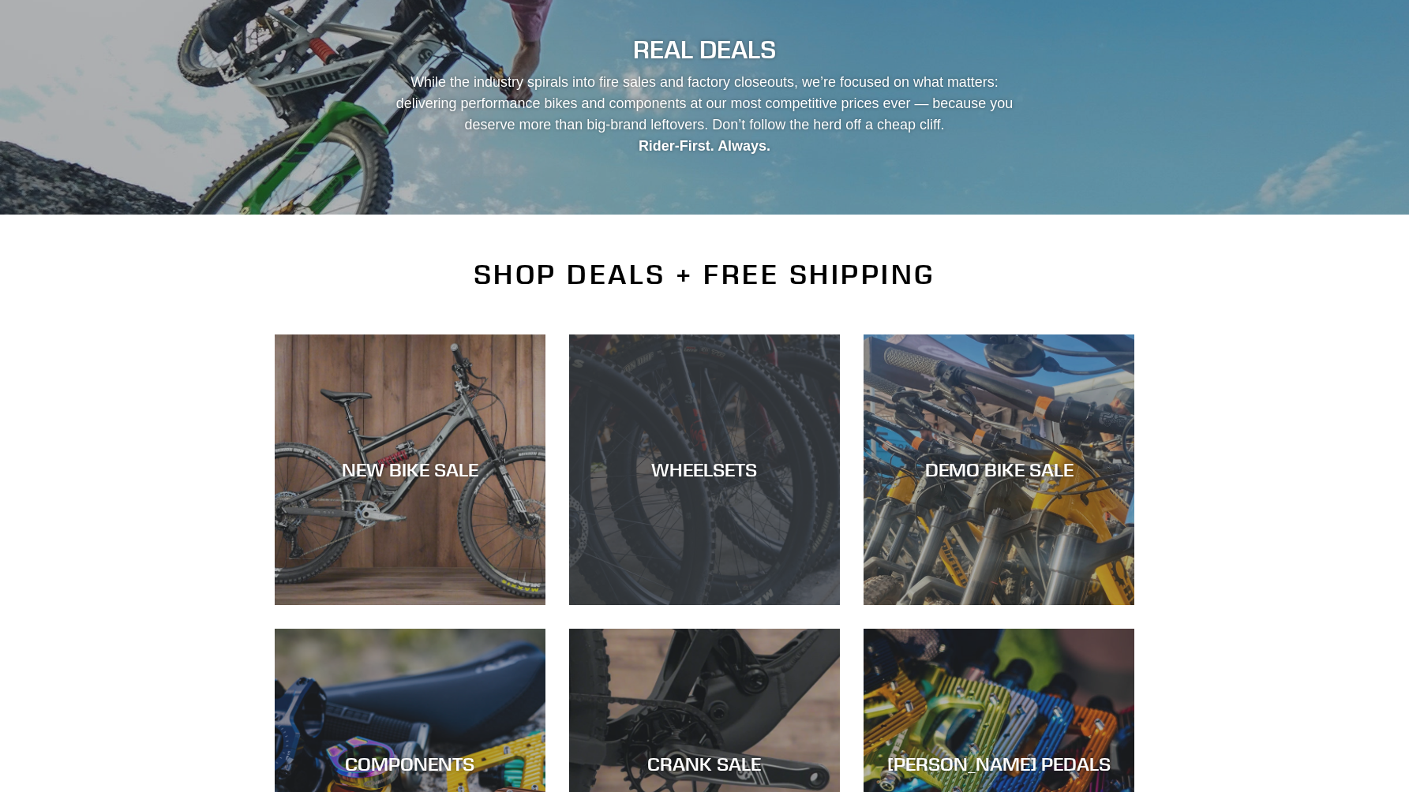
scroll to position [134, 0]
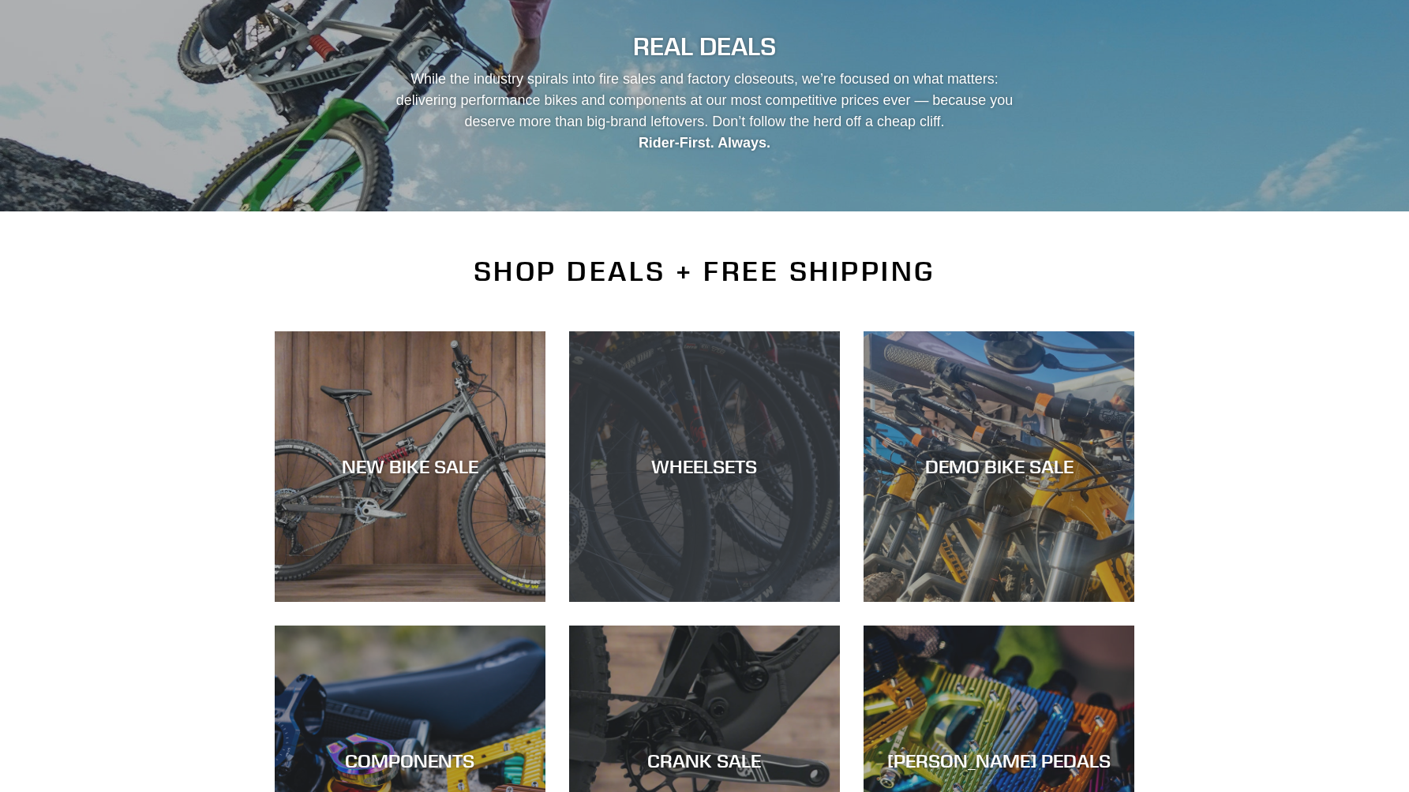
click at [685, 459] on div "WHEELSETS" at bounding box center [704, 466] width 271 height 23
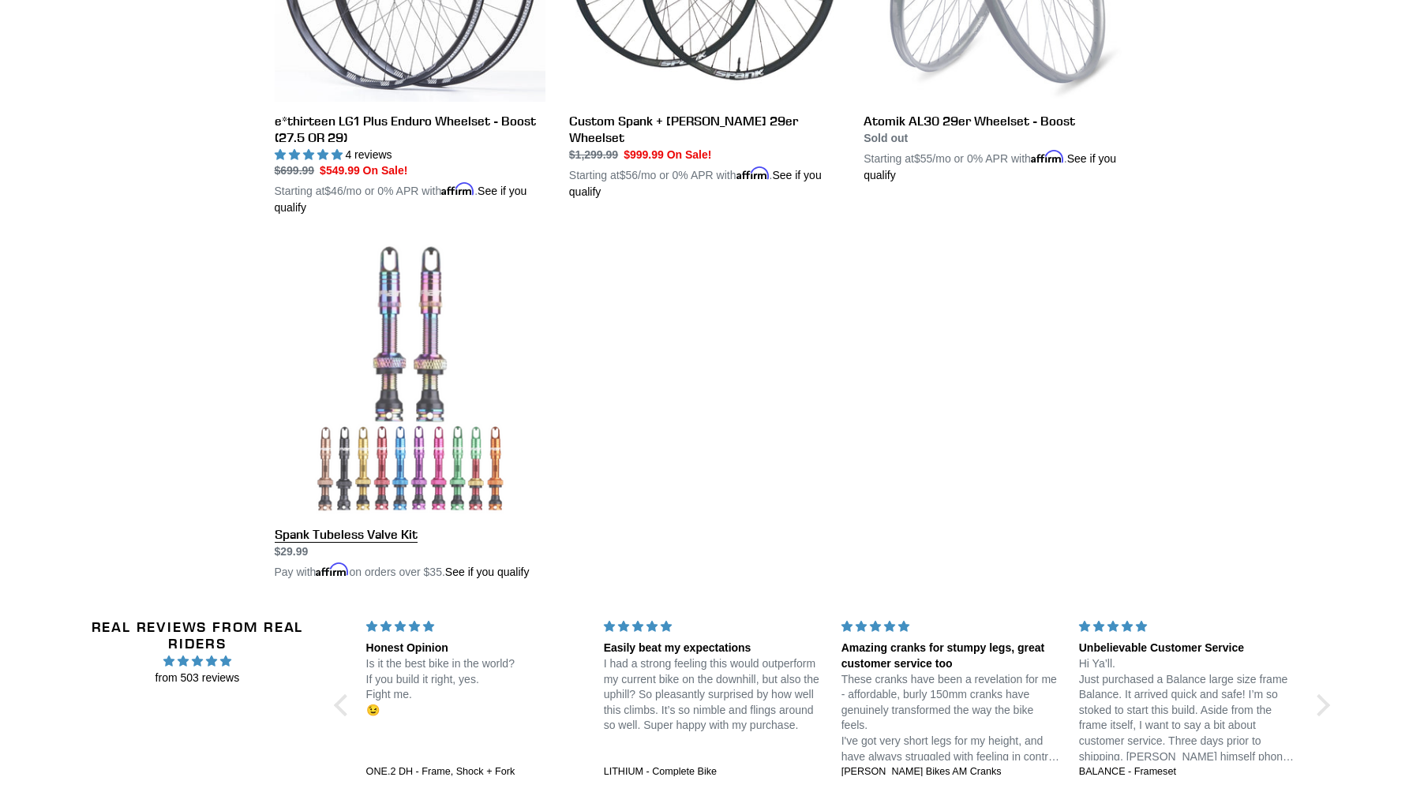
scroll to position [628, 0]
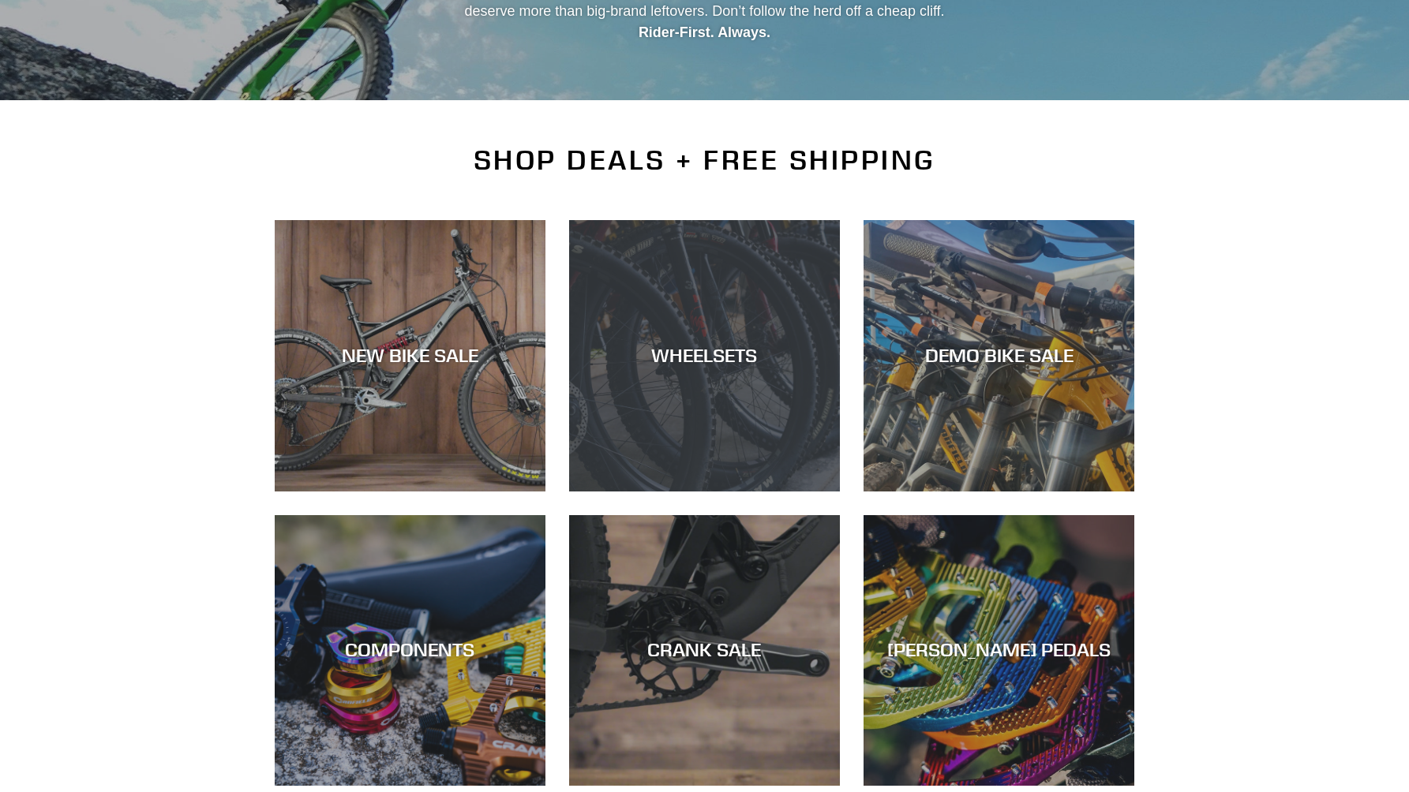
scroll to position [256, 0]
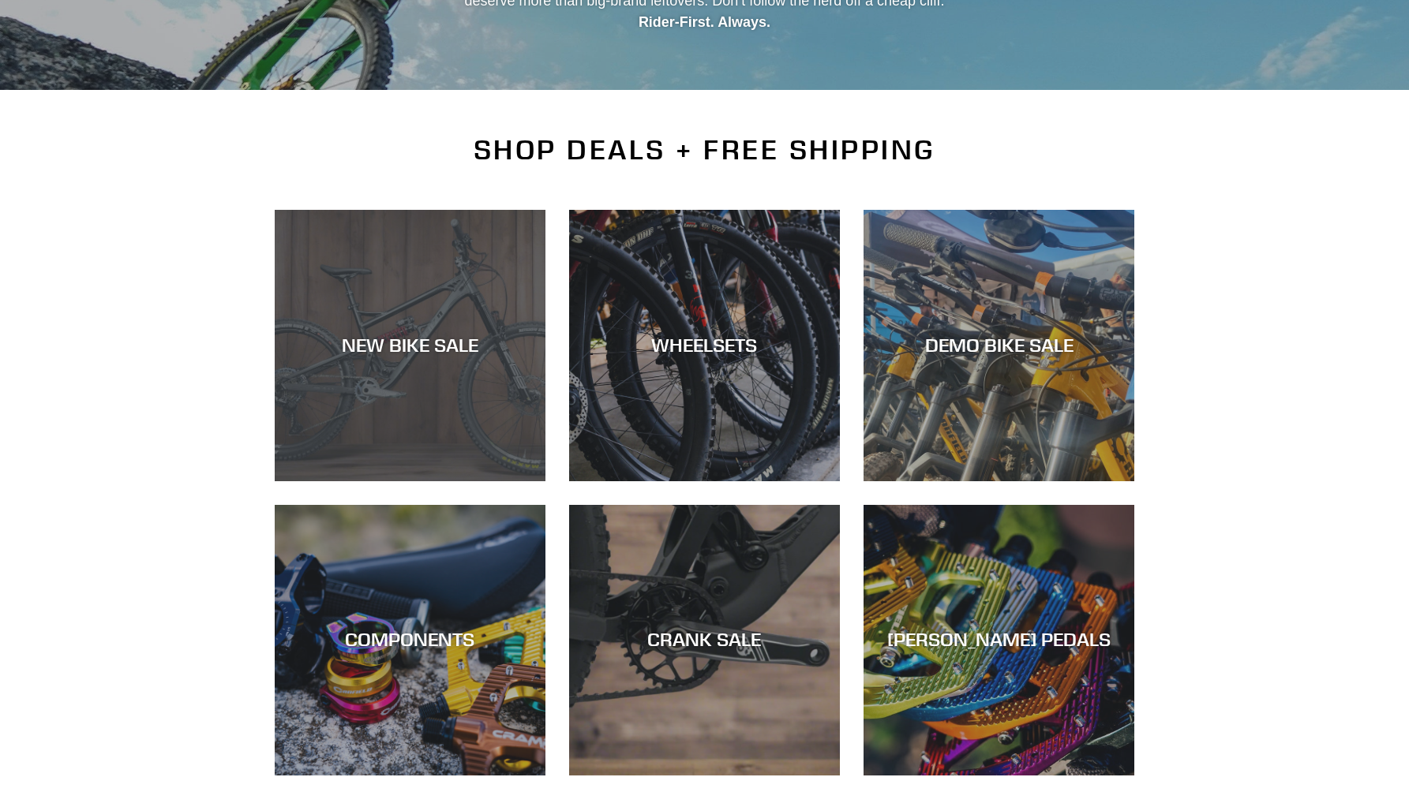
click at [425, 481] on div "NEW BIKE SALE" at bounding box center [410, 481] width 271 height 0
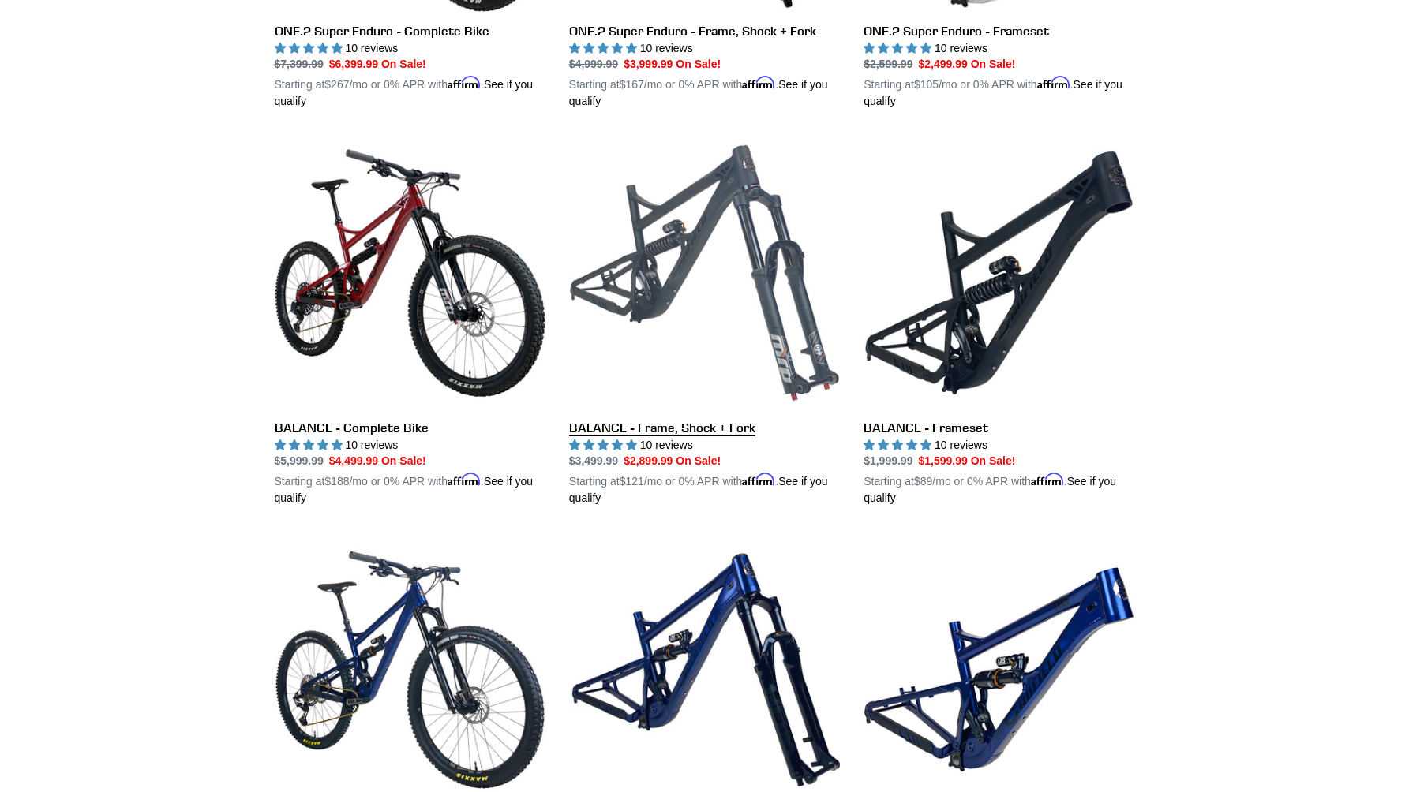
scroll to position [1827, 0]
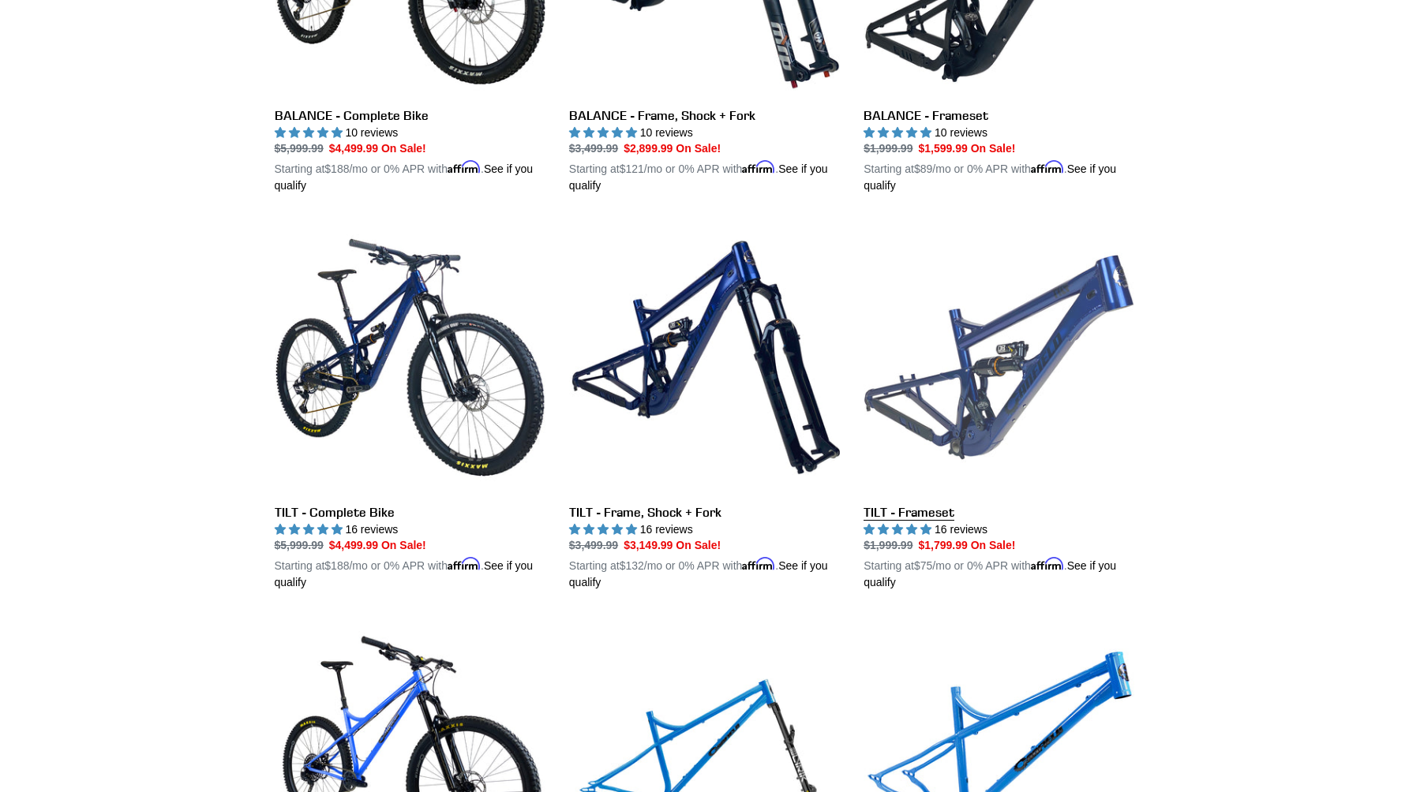
click at [934, 504] on link "TILT - Frameset" at bounding box center [998, 406] width 271 height 369
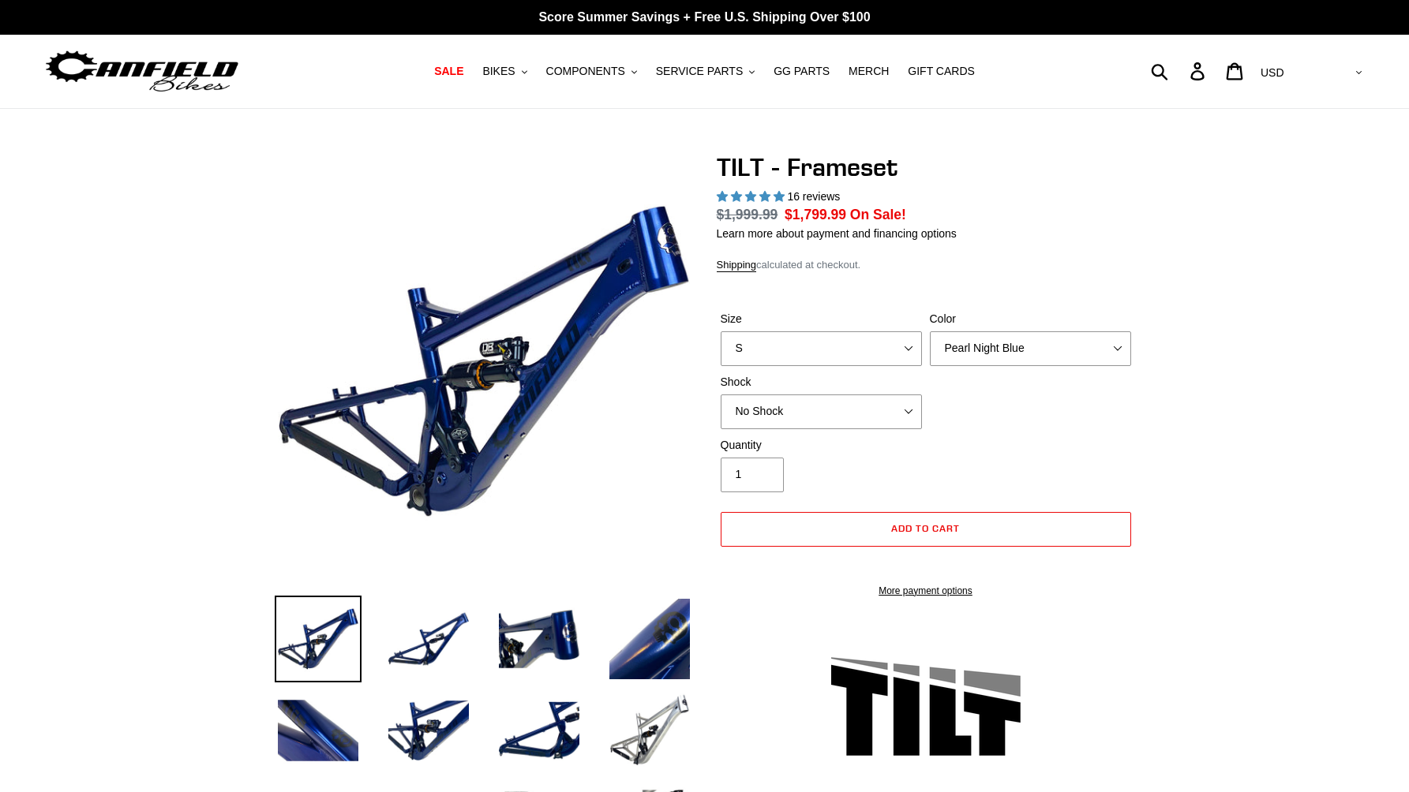
select select "highest-rating"
click at [902, 350] on select "S M L XL" at bounding box center [821, 349] width 201 height 35
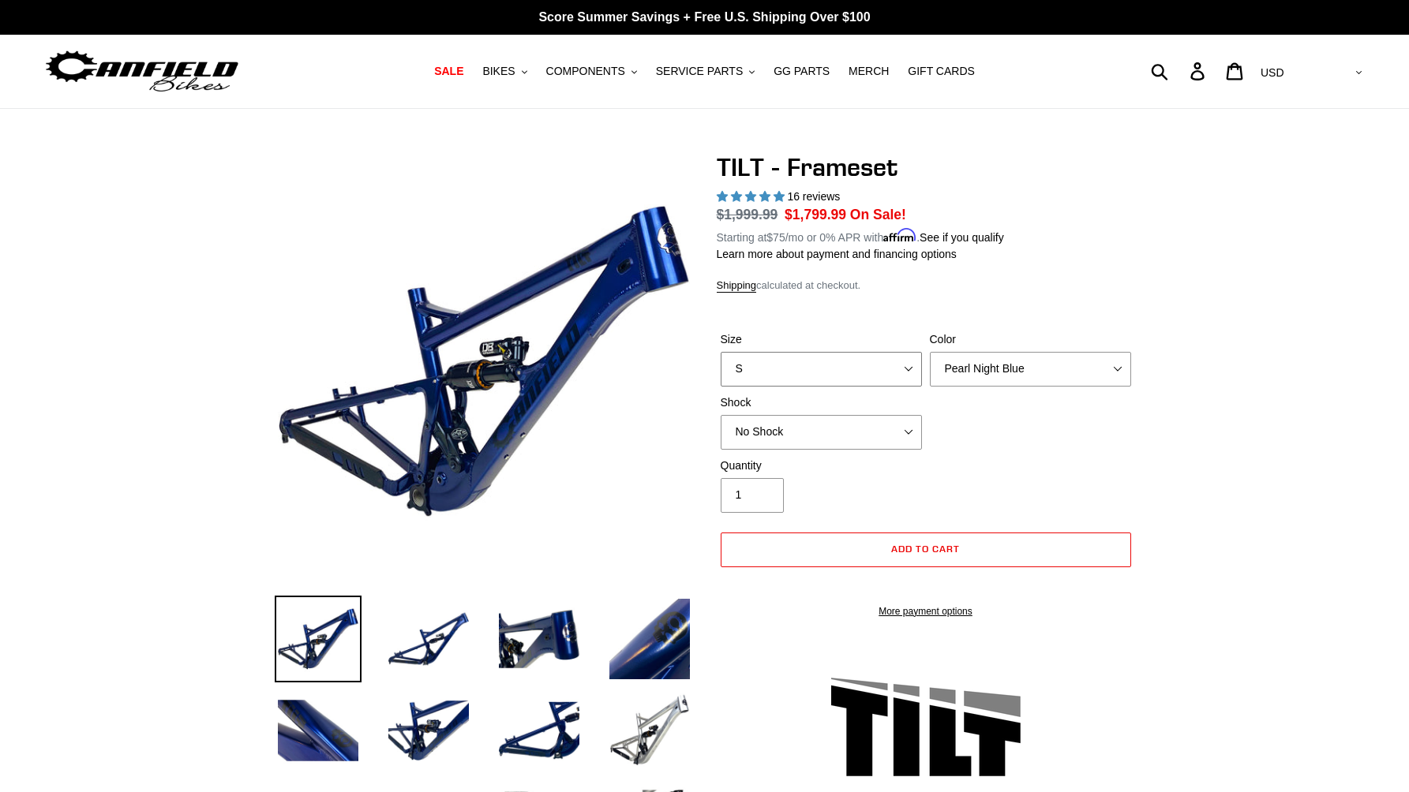
select select "M"
click at [721, 352] on select "S M L XL" at bounding box center [821, 369] width 201 height 35
click at [899, 427] on select "No Shock Cane Creek DB Kitsuma Air RockShox Deluxe Ultimate Fox FLOAT X EXT Sto…" at bounding box center [821, 432] width 201 height 35
select select "Fox FLOAT X"
click at [721, 415] on select "No Shock Cane Creek DB Kitsuma Air RockShox Deluxe Ultimate Fox FLOAT X EXT Sto…" at bounding box center [821, 432] width 201 height 35
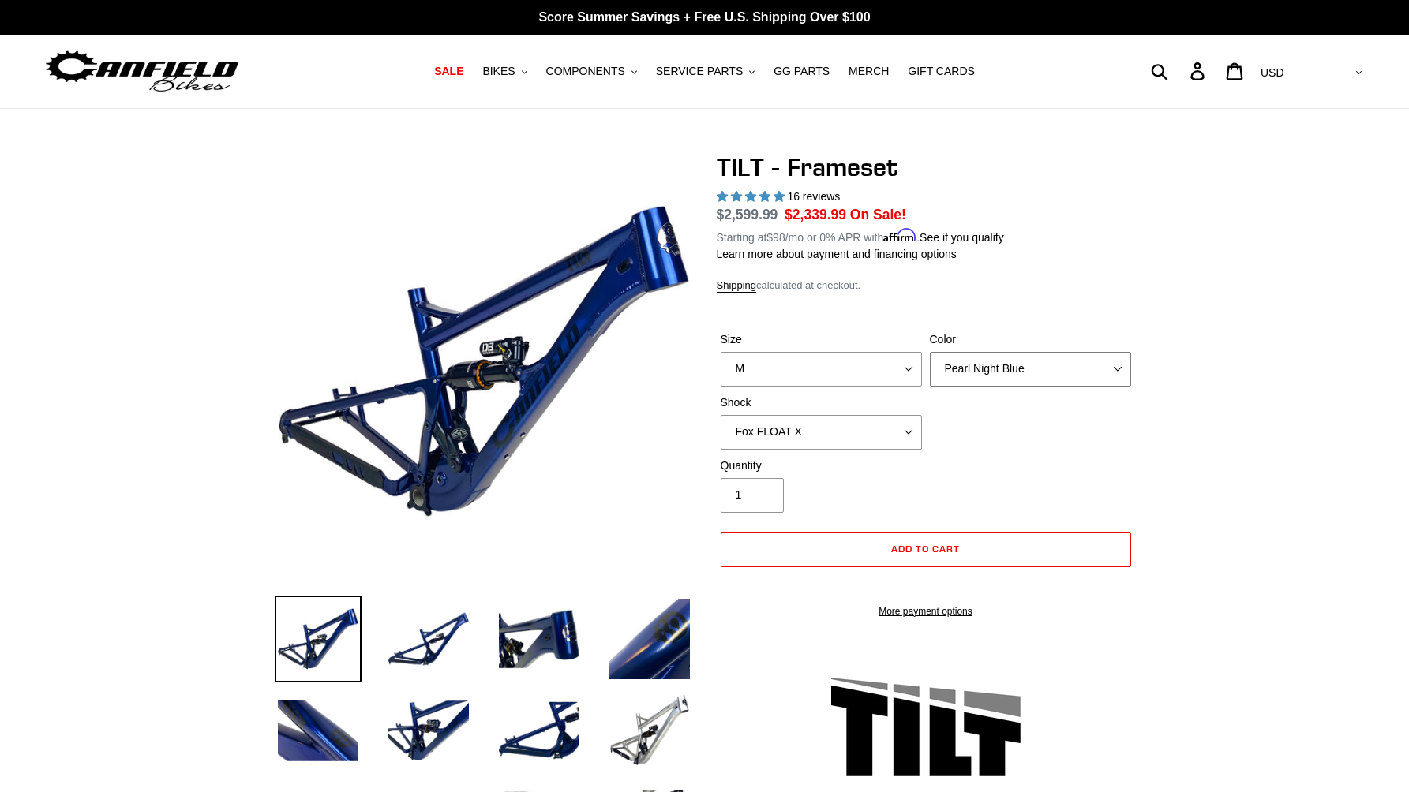
click at [1107, 365] on select "Pearl Night Blue Stealth Silver" at bounding box center [1030, 369] width 201 height 35
click at [930, 352] on select "Pearl Night Blue Stealth Silver" at bounding box center [1030, 369] width 201 height 35
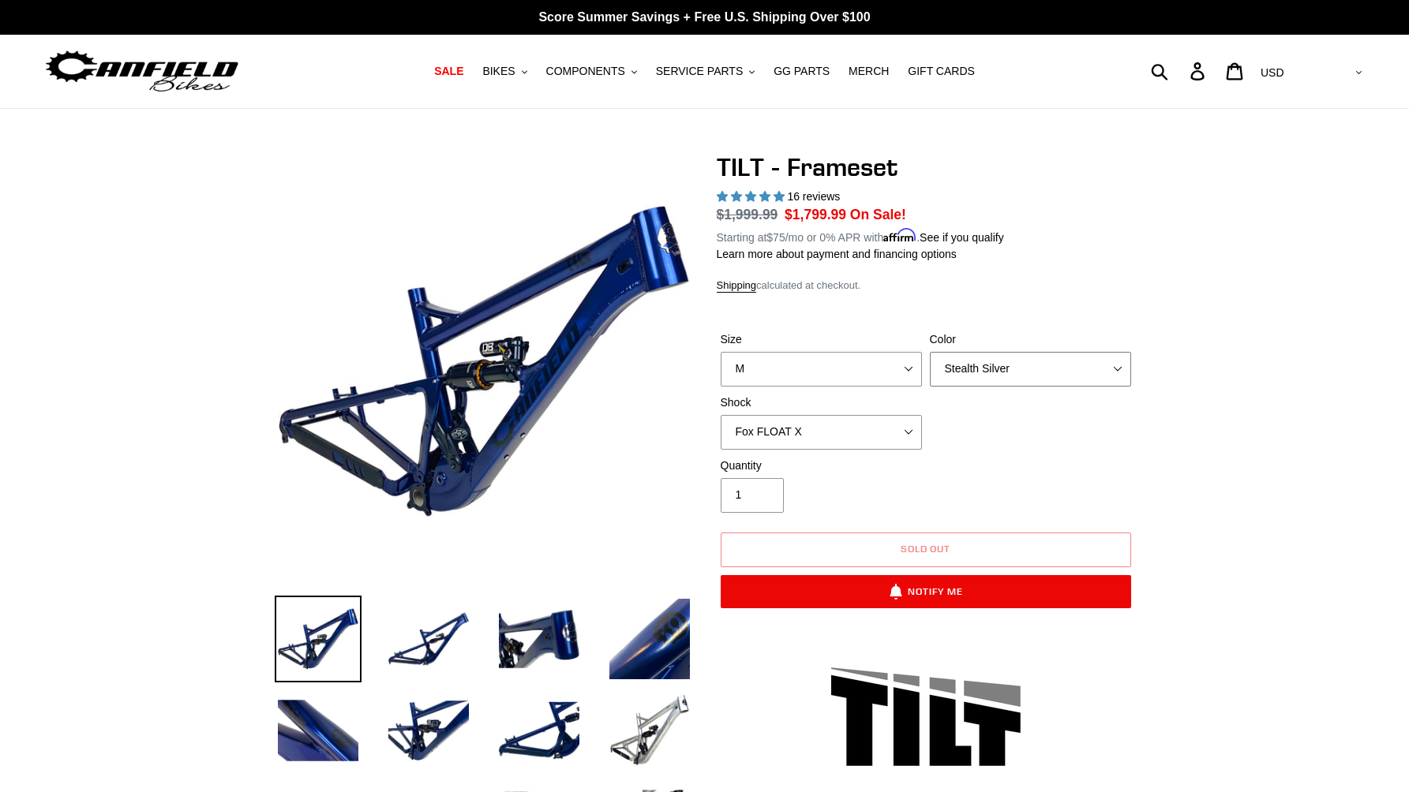
click at [1099, 373] on select "Pearl Night Blue Stealth Silver" at bounding box center [1030, 369] width 201 height 35
select select "Pearl Night Blue"
click at [930, 352] on select "Pearl Night Blue Stealth Silver" at bounding box center [1030, 369] width 201 height 35
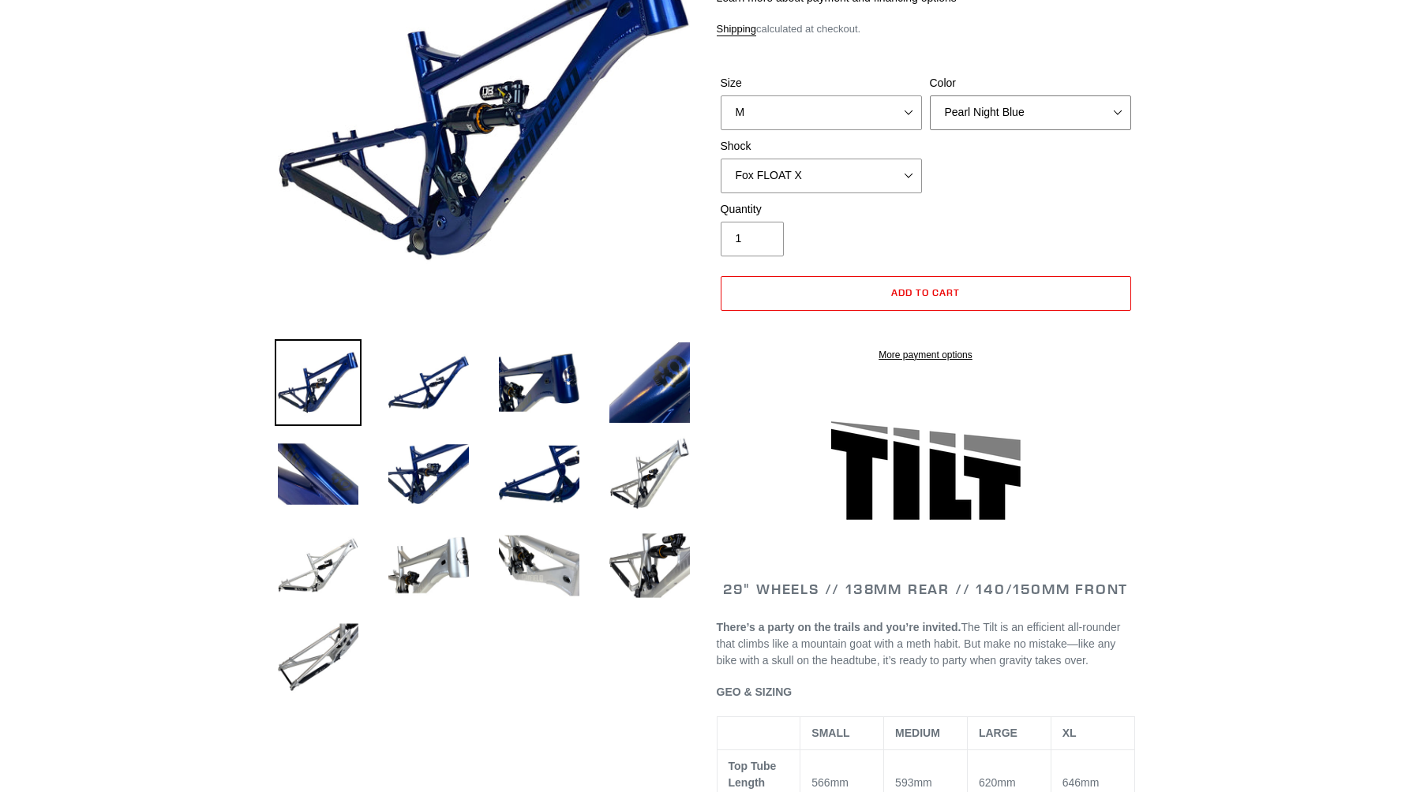
scroll to position [257, 0]
click at [456, 466] on img at bounding box center [428, 474] width 87 height 87
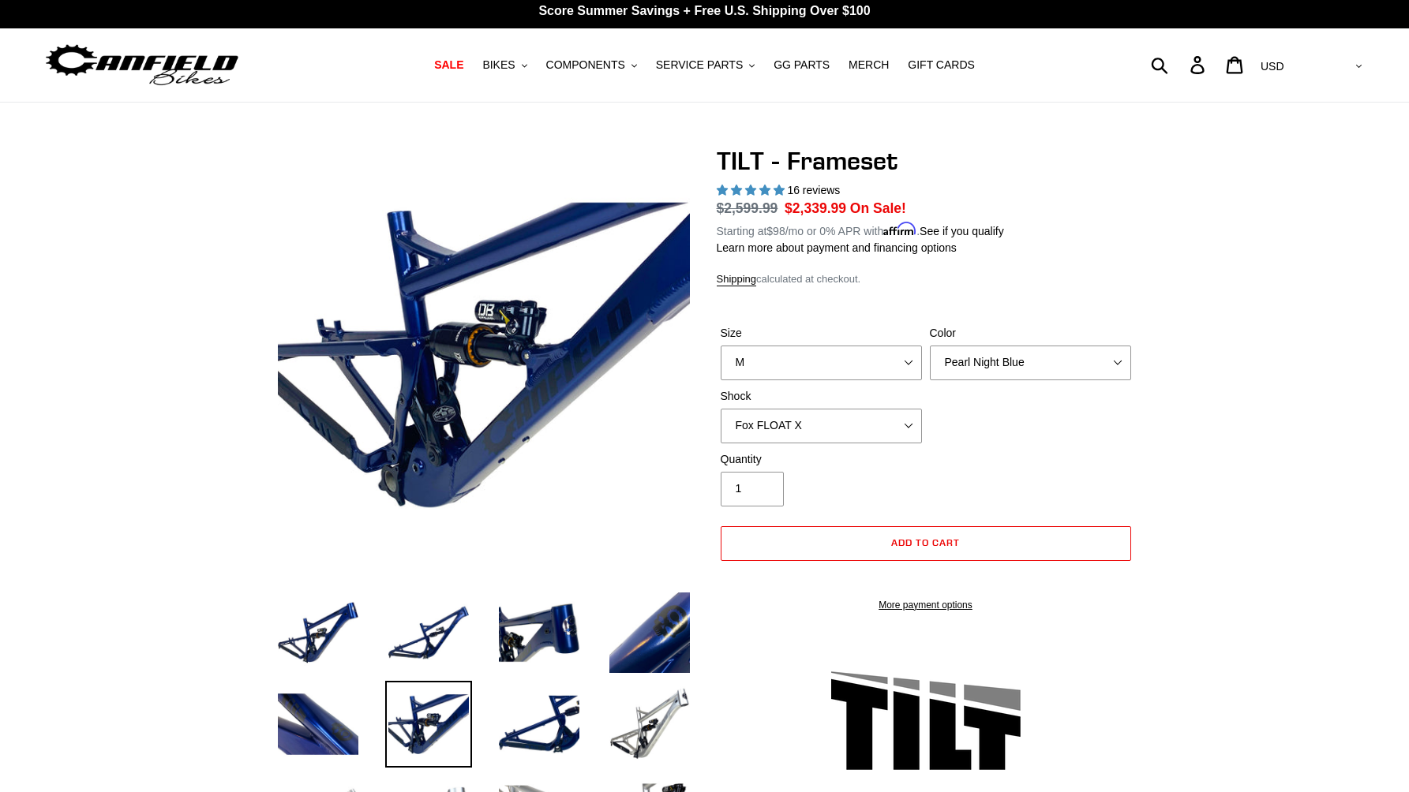
scroll to position [0, 0]
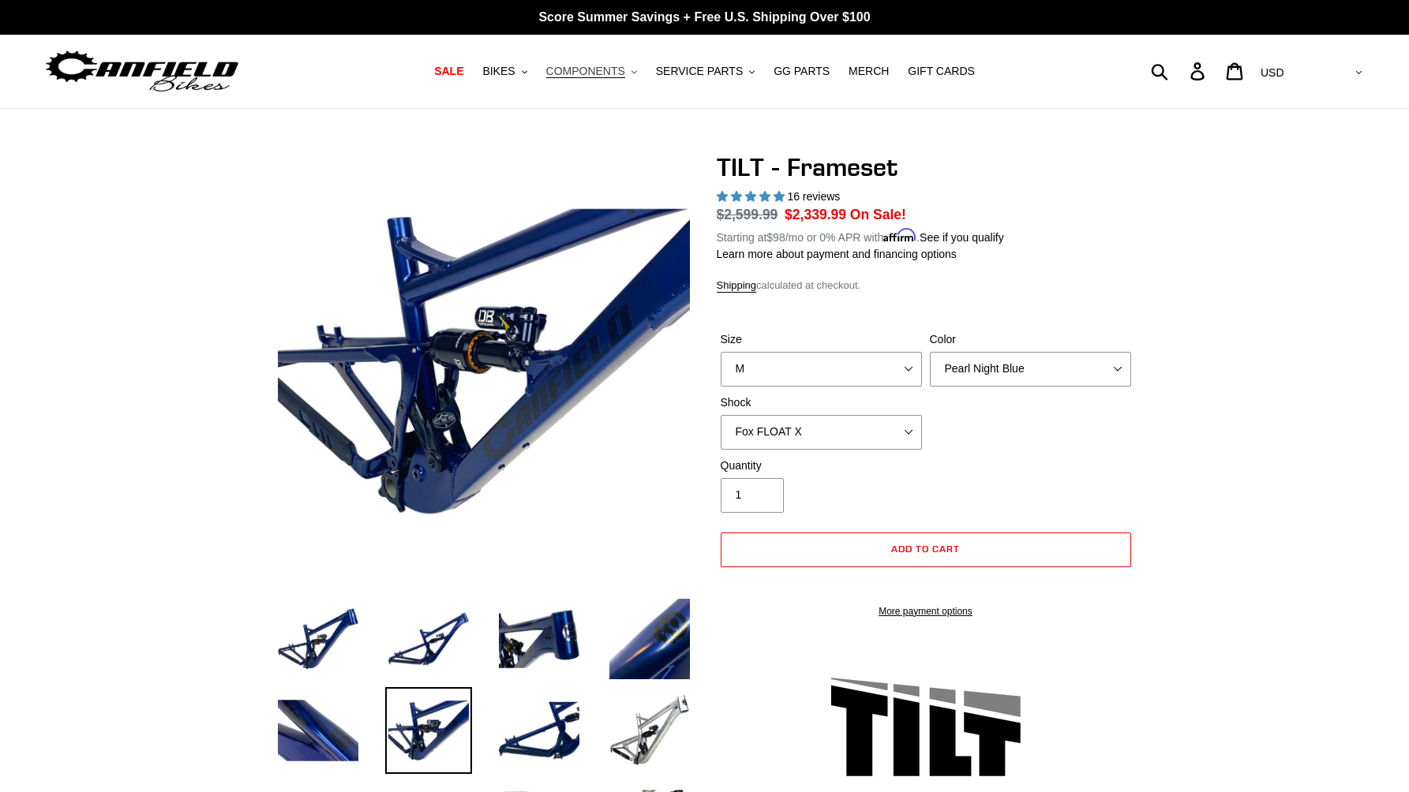
click at [606, 64] on button "COMPONENTS .cls-1{fill:#231f20}" at bounding box center [591, 71] width 107 height 21
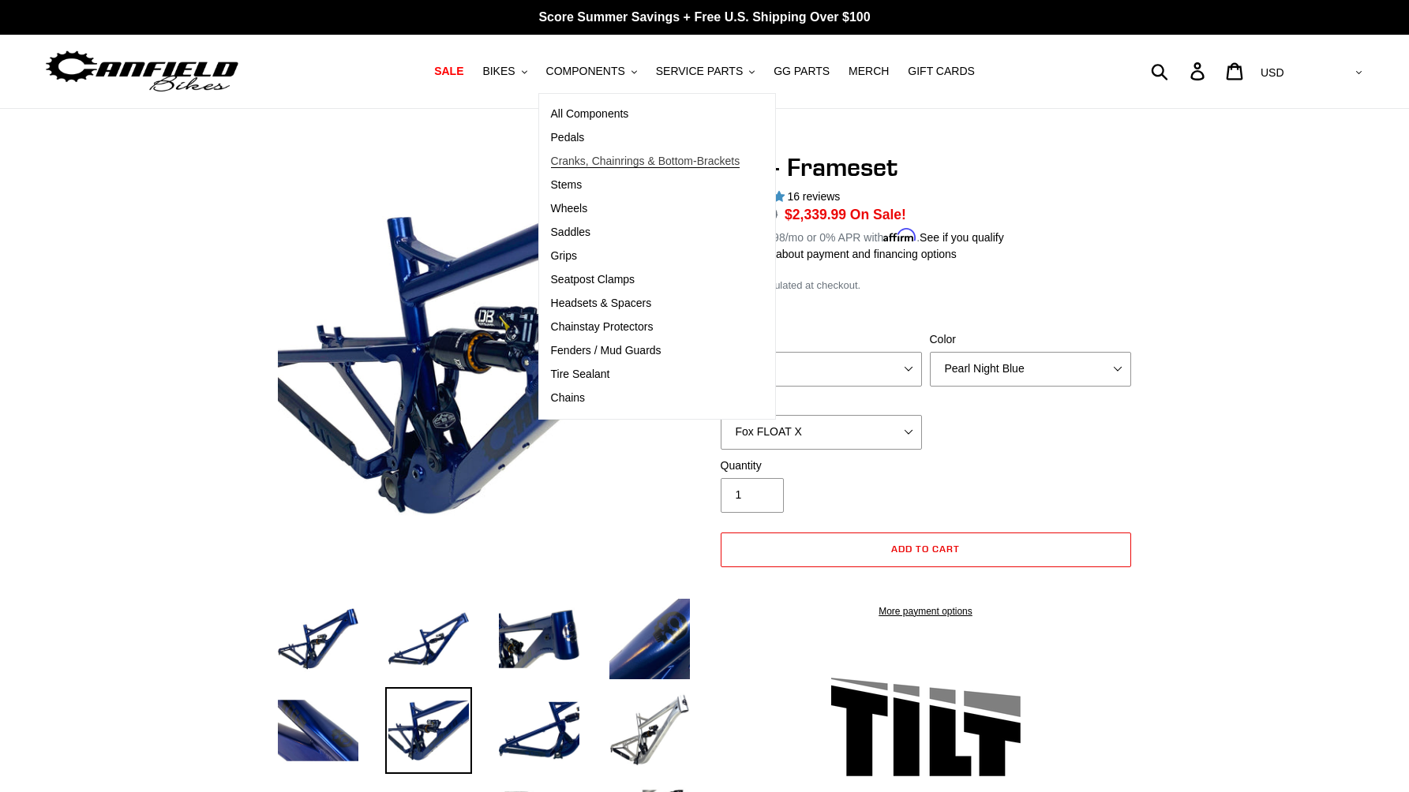
click at [614, 163] on span "Cranks, Chainrings & Bottom-Brackets" at bounding box center [645, 161] width 189 height 13
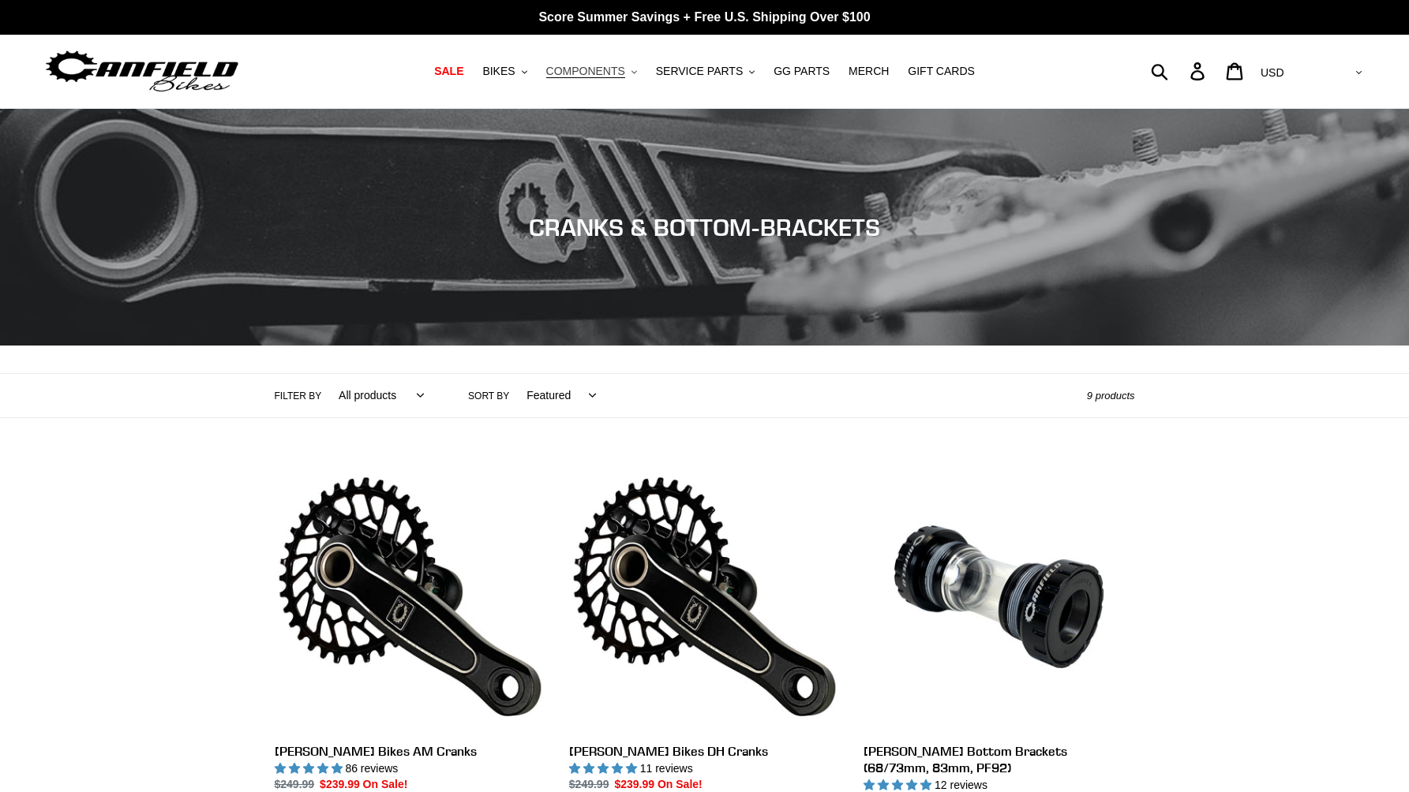
click at [607, 71] on span "COMPONENTS" at bounding box center [585, 71] width 79 height 13
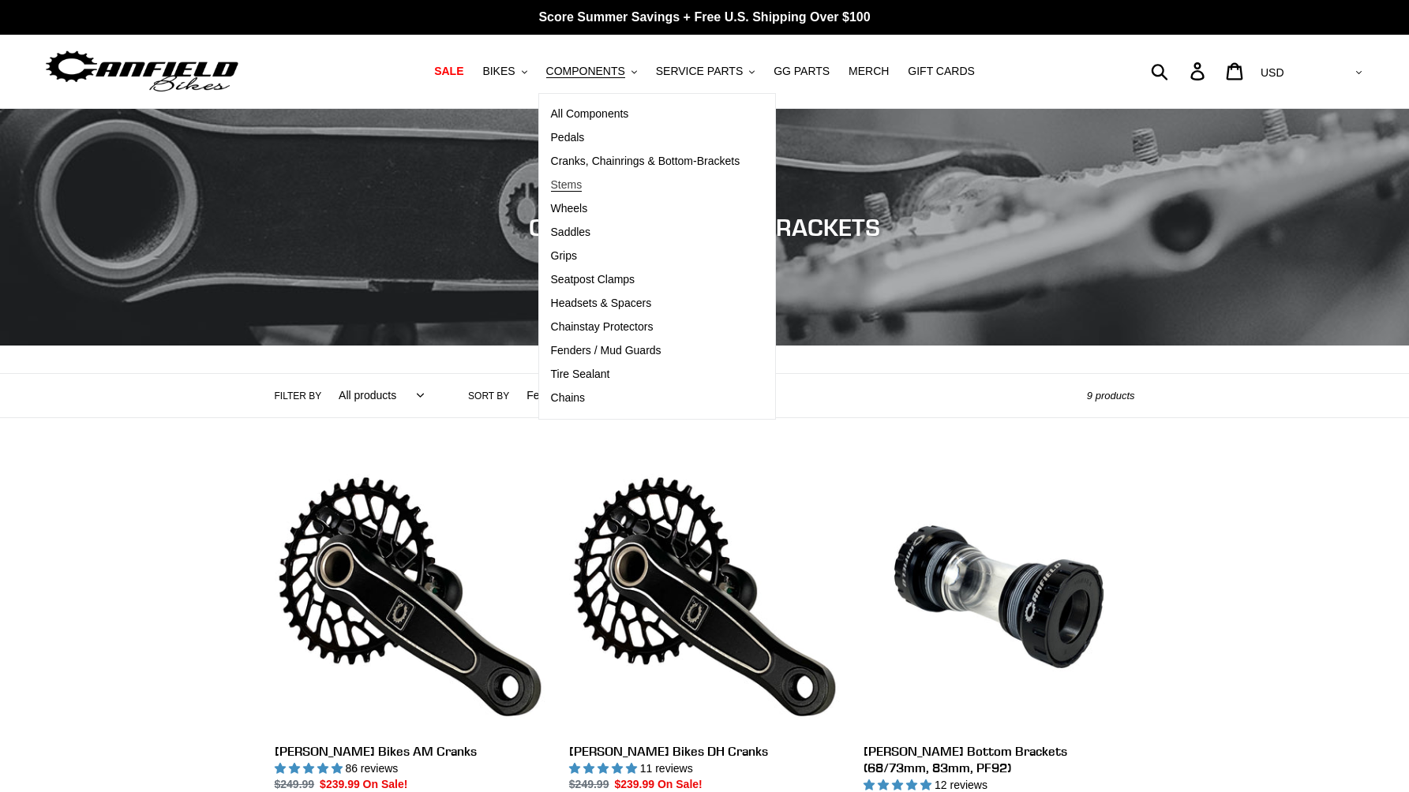
click at [582, 183] on span "Stems" at bounding box center [567, 184] width 32 height 13
